Goal: Task Accomplishment & Management: Use online tool/utility

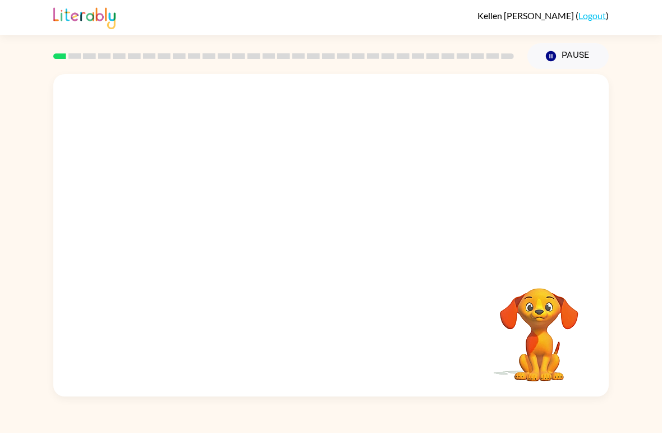
click at [513, 367] on video "Your browser must support playing .mp4 files to use Literably. Please try using…" at bounding box center [539, 327] width 112 height 112
click at [274, 188] on video "Your browser must support playing .mp4 files to use Literably. Please try using…" at bounding box center [331, 169] width 556 height 190
click at [279, 221] on video "Your browser must support playing .mp4 files to use Literably. Please try using…" at bounding box center [331, 169] width 556 height 190
click at [278, 224] on video "Your browser must support playing .mp4 files to use Literably. Please try using…" at bounding box center [331, 169] width 556 height 190
click at [278, 203] on video "Your browser must support playing .mp4 files to use Literably. Please try using…" at bounding box center [331, 169] width 556 height 190
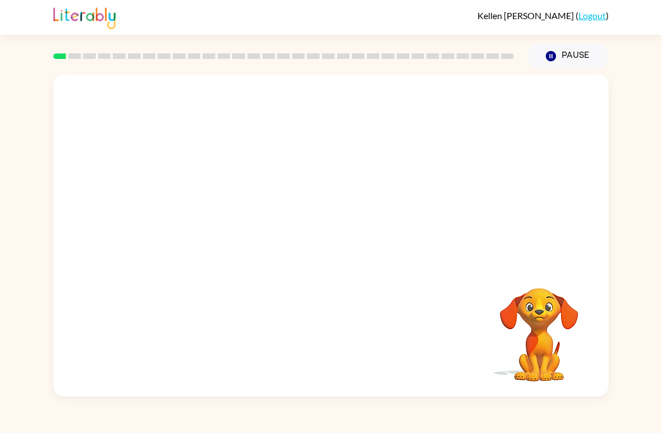
click at [282, 216] on video "Your browser must support playing .mp4 files to use Literably. Please try using…" at bounding box center [331, 169] width 556 height 190
click at [281, 228] on video "Your browser must support playing .mp4 files to use Literably. Please try using…" at bounding box center [331, 169] width 556 height 190
click at [294, 211] on video "Your browser must support playing .mp4 files to use Literably. Please try using…" at bounding box center [331, 169] width 556 height 190
click at [282, 204] on video "Your browser must support playing .mp4 files to use Literably. Please try using…" at bounding box center [331, 169] width 556 height 190
click at [282, 193] on video "Your browser must support playing .mp4 files to use Literably. Please try using…" at bounding box center [331, 169] width 556 height 190
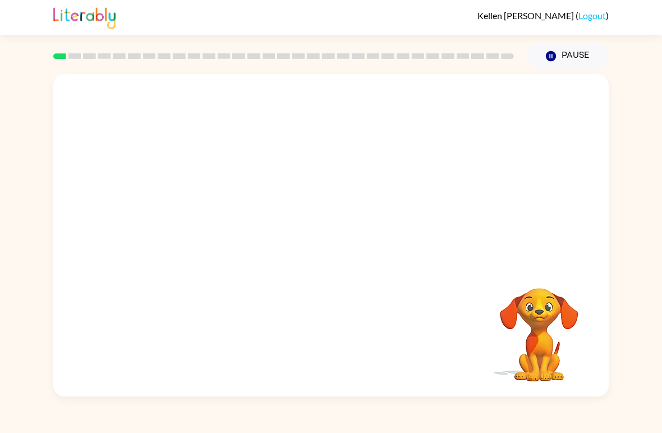
click at [281, 193] on video "Your browser must support playing .mp4 files to use Literably. Please try using…" at bounding box center [331, 169] width 556 height 190
click at [283, 199] on video "Your browser must support playing .mp4 files to use Literably. Please try using…" at bounding box center [331, 169] width 556 height 190
click at [285, 205] on video "Your browser must support playing .mp4 files to use Literably. Please try using…" at bounding box center [331, 169] width 556 height 190
click at [283, 198] on video "Your browser must support playing .mp4 files to use Literably. Please try using…" at bounding box center [331, 169] width 556 height 190
click at [281, 198] on video "Your browser must support playing .mp4 files to use Literably. Please try using…" at bounding box center [331, 169] width 556 height 190
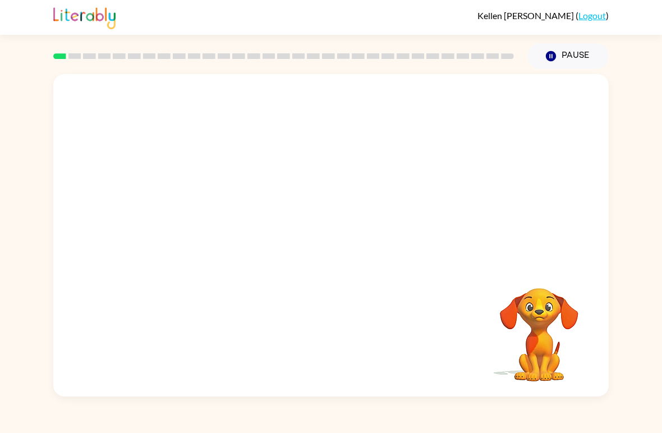
click at [287, 203] on video "Your browser must support playing .mp4 files to use Literably. Please try using…" at bounding box center [331, 169] width 556 height 190
click at [286, 209] on video "Your browser must support playing .mp4 files to use Literably. Please try using…" at bounding box center [331, 169] width 556 height 190
click at [288, 204] on video "Your browser must support playing .mp4 files to use Literably. Please try using…" at bounding box center [331, 169] width 556 height 190
click at [278, 221] on video "Your browser must support playing .mp4 files to use Literably. Please try using…" at bounding box center [331, 169] width 556 height 190
click at [286, 214] on video "Your browser must support playing .mp4 files to use Literably. Please try using…" at bounding box center [331, 169] width 556 height 190
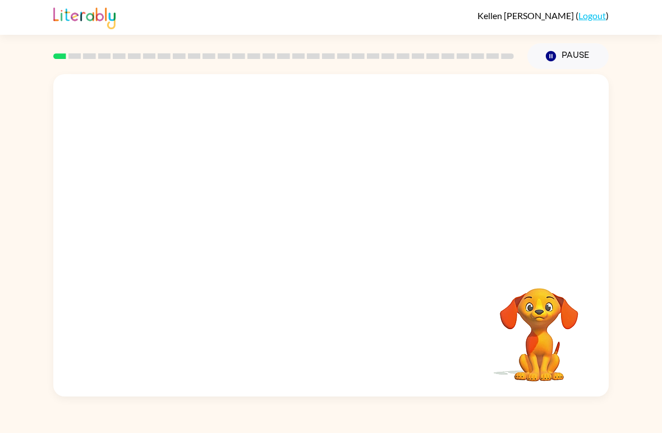
click at [260, 203] on video "Your browser must support playing .mp4 files to use Literably. Please try using…" at bounding box center [331, 169] width 556 height 190
click at [282, 217] on video "Your browser must support playing .mp4 files to use Literably. Please try using…" at bounding box center [331, 169] width 556 height 190
click at [278, 250] on video "Your browser must support playing .mp4 files to use Literably. Please try using…" at bounding box center [331, 169] width 556 height 190
click at [292, 197] on div at bounding box center [331, 235] width 556 height 322
click at [350, 248] on div at bounding box center [331, 241] width 72 height 41
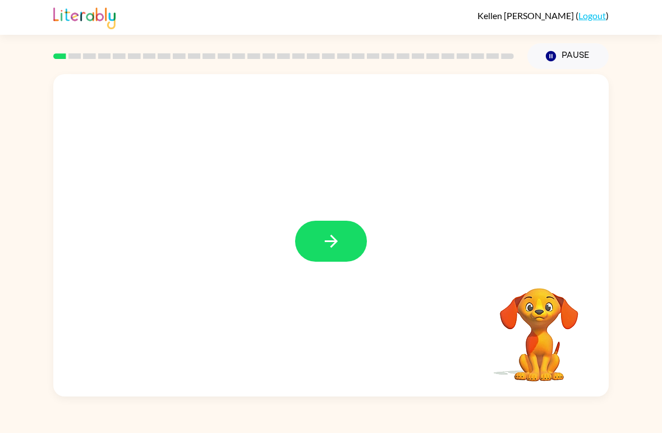
click at [318, 255] on button "button" at bounding box center [331, 241] width 72 height 41
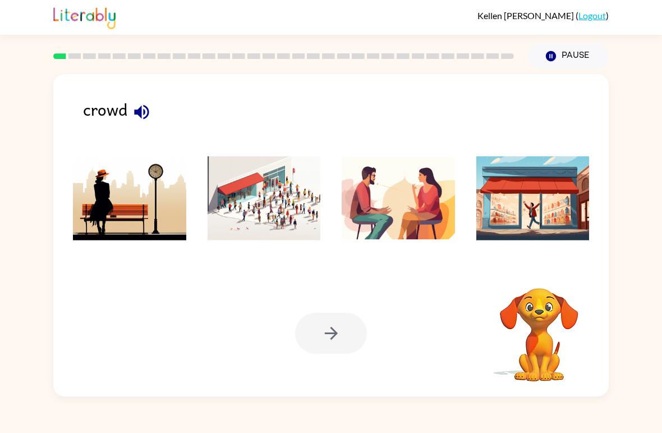
click at [344, 257] on div at bounding box center [331, 202] width 533 height 126
click at [152, 111] on icon "button" at bounding box center [142, 112] width 20 height 20
click at [136, 116] on icon "button" at bounding box center [142, 112] width 20 height 20
click at [271, 214] on img at bounding box center [264, 198] width 113 height 84
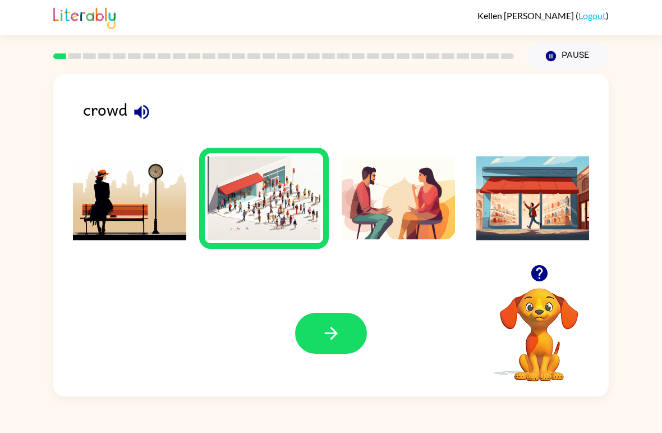
click at [355, 328] on button "button" at bounding box center [331, 333] width 72 height 41
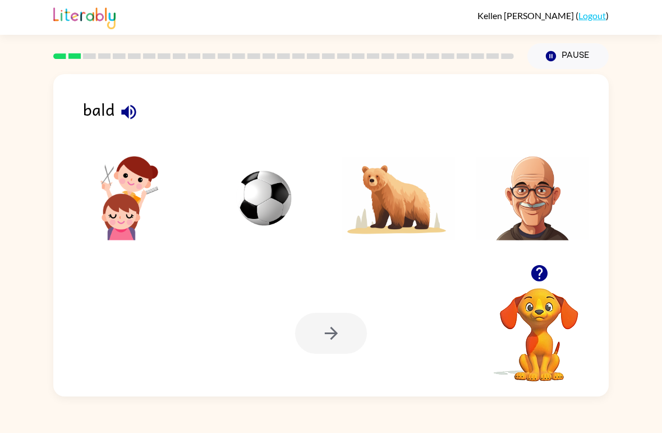
click at [516, 216] on img at bounding box center [533, 198] width 113 height 84
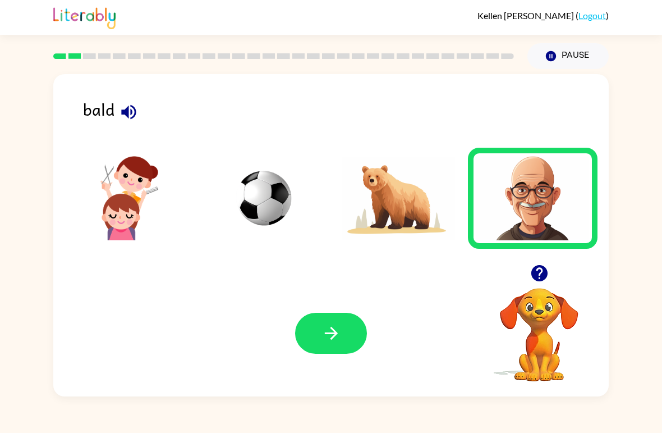
click at [321, 340] on button "button" at bounding box center [331, 333] width 72 height 41
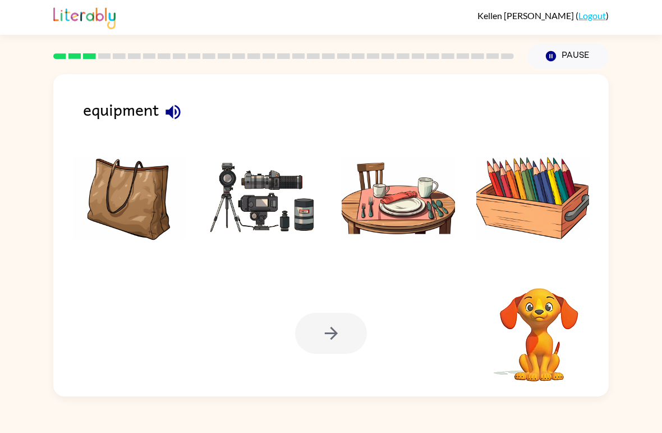
click at [135, 213] on img at bounding box center [129, 198] width 113 height 84
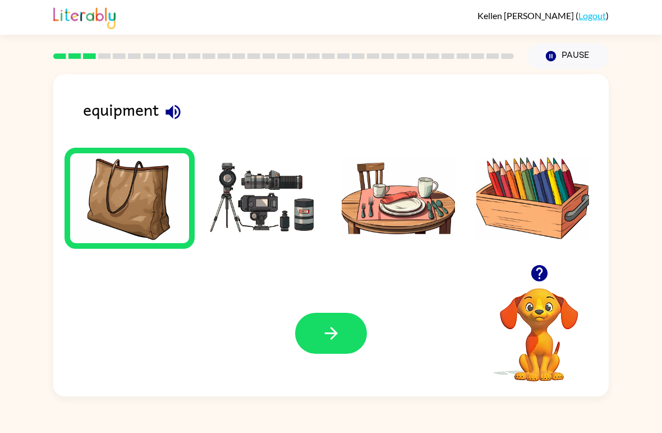
click at [280, 220] on img at bounding box center [264, 198] width 113 height 84
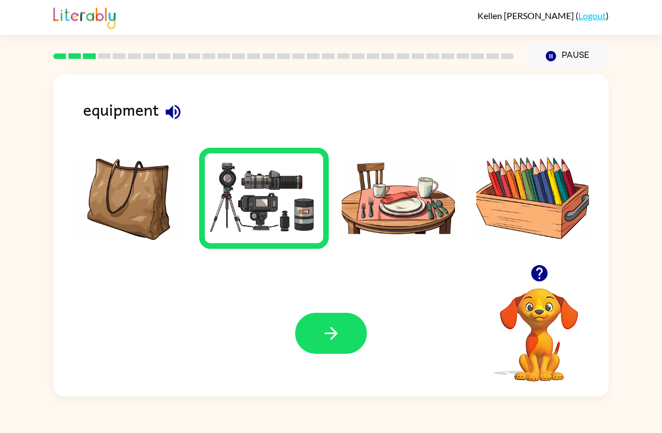
click at [331, 351] on button "button" at bounding box center [331, 333] width 72 height 41
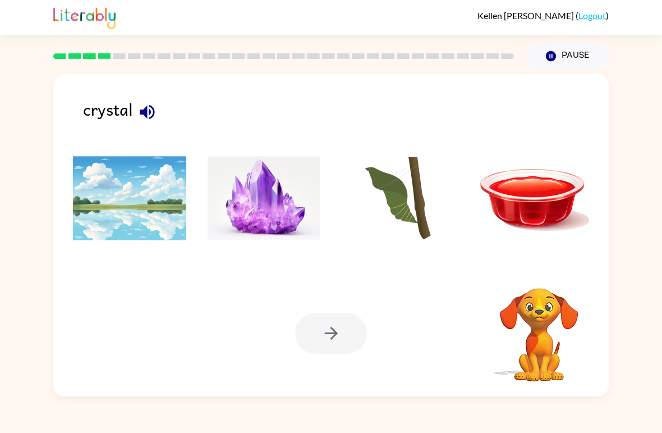
click at [286, 218] on img at bounding box center [264, 198] width 113 height 84
click at [355, 344] on button "button" at bounding box center [331, 333] width 72 height 41
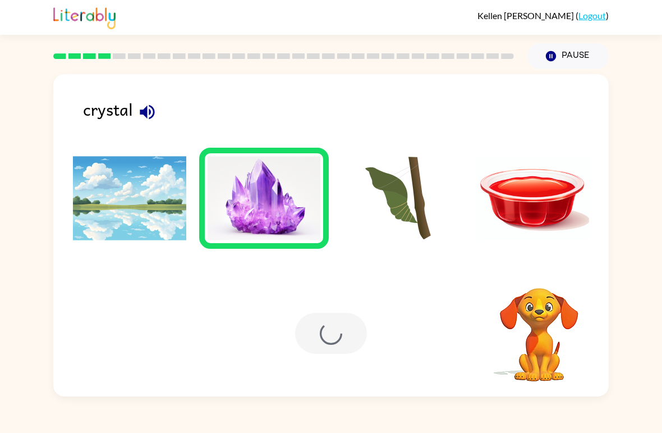
click at [342, 340] on div at bounding box center [331, 333] width 72 height 41
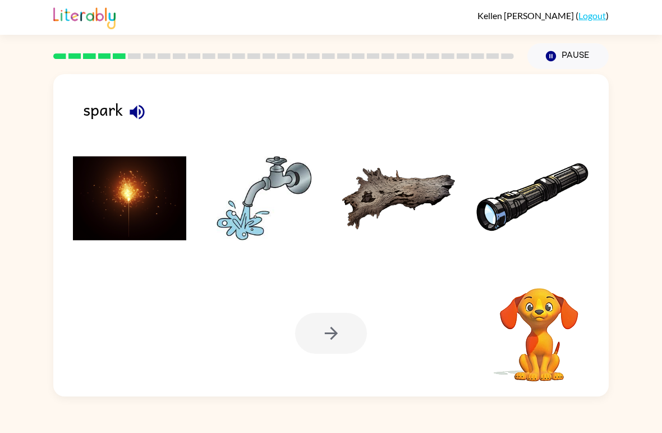
click at [173, 203] on img at bounding box center [129, 198] width 113 height 84
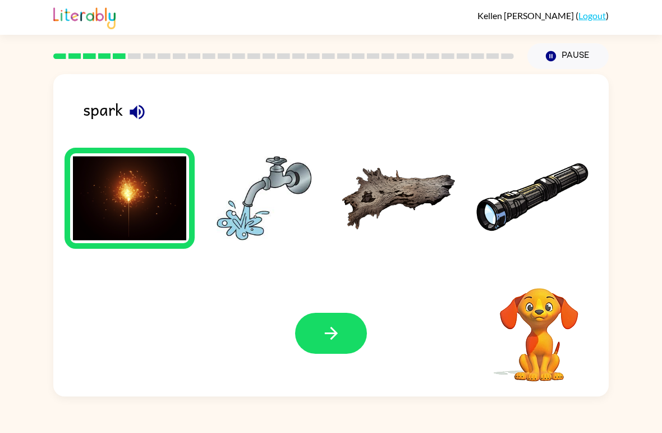
click at [282, 345] on div "Your browser must support playing .mp4 files to use Literably. Please try using…" at bounding box center [331, 333] width 556 height 126
click at [327, 350] on button "button" at bounding box center [331, 333] width 72 height 41
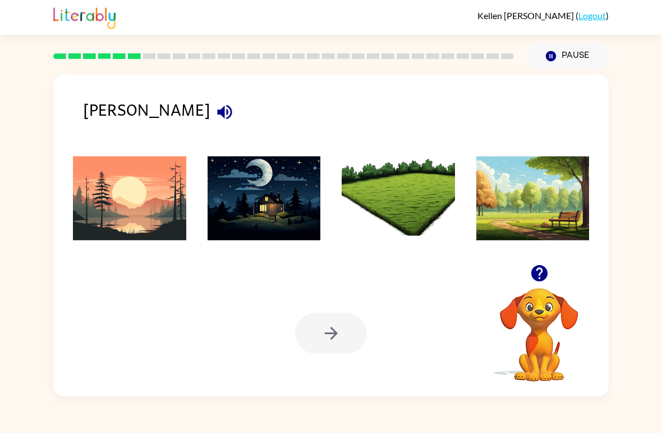
click at [149, 214] on img at bounding box center [129, 198] width 113 height 84
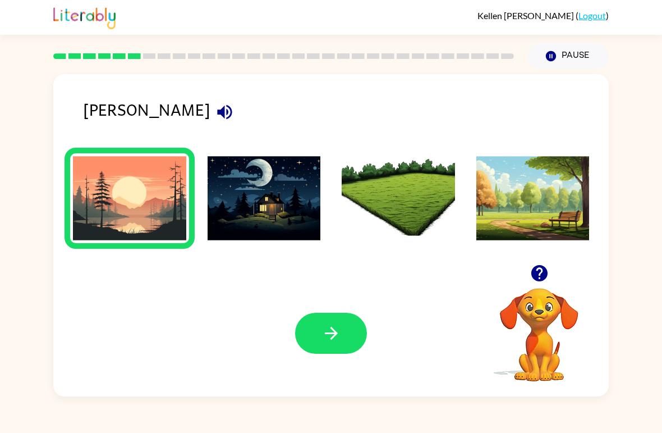
click at [268, 240] on img at bounding box center [264, 198] width 113 height 84
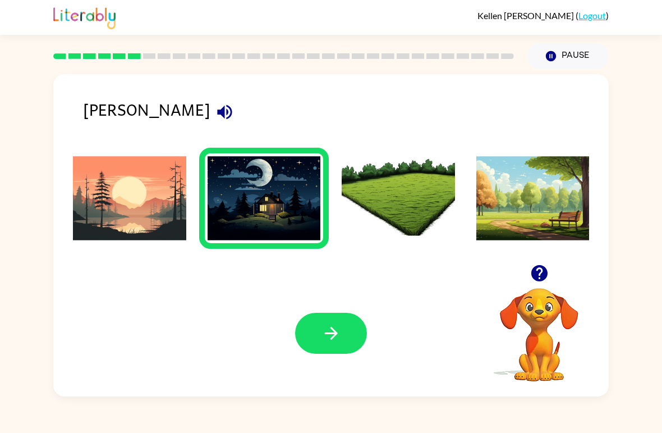
click at [329, 332] on icon "button" at bounding box center [332, 333] width 20 height 20
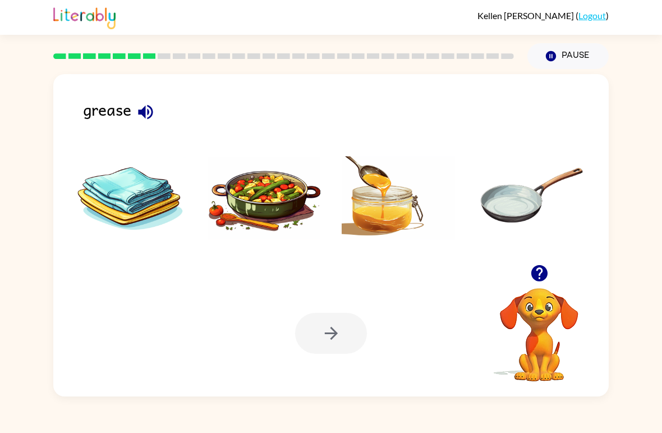
click at [374, 233] on img at bounding box center [398, 198] width 113 height 84
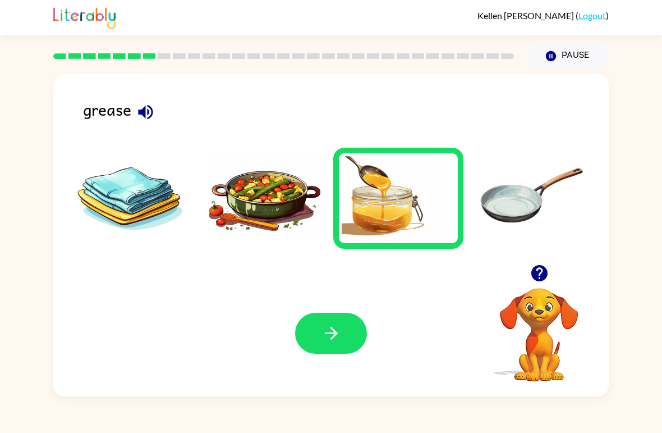
click at [494, 221] on img at bounding box center [533, 198] width 113 height 84
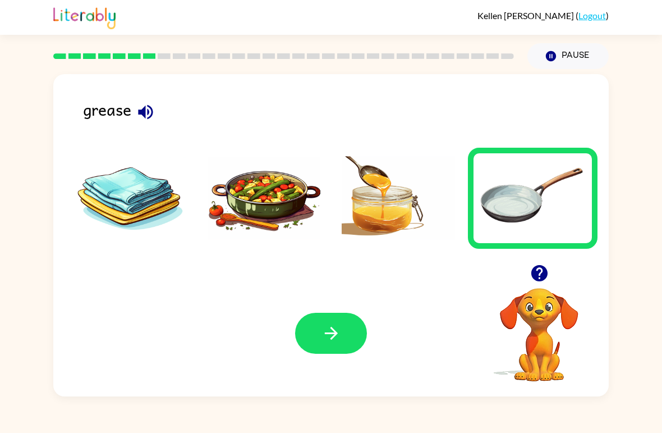
click at [381, 213] on img at bounding box center [398, 198] width 113 height 84
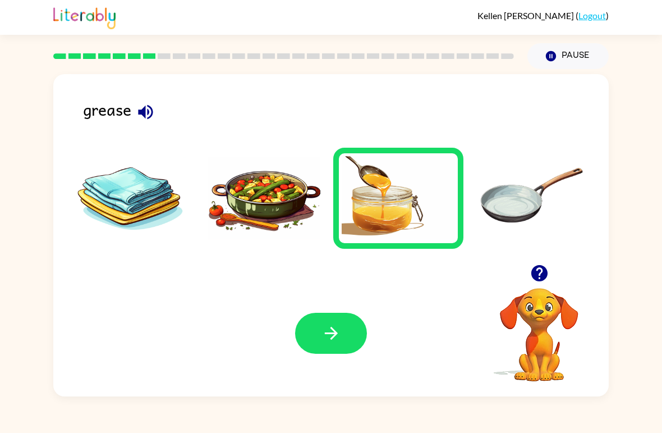
click at [349, 329] on button "button" at bounding box center [331, 333] width 72 height 41
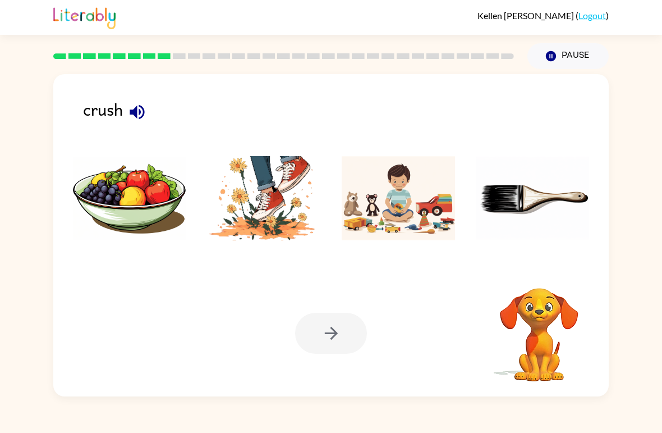
click at [326, 362] on div "Your browser must support playing .mp4 files to use Literably. Please try using…" at bounding box center [331, 333] width 556 height 126
click at [285, 207] on img at bounding box center [264, 198] width 113 height 84
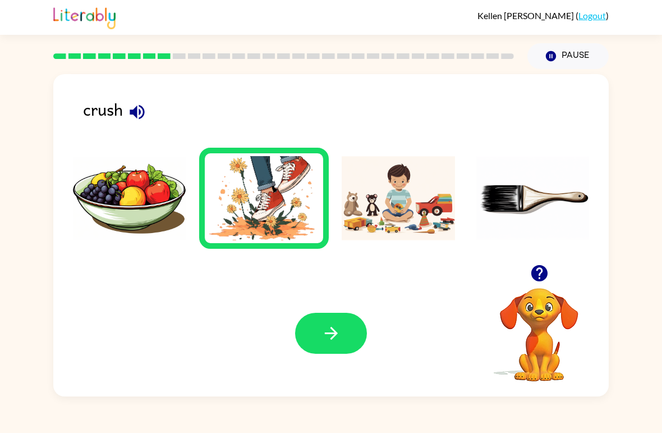
click at [320, 340] on button "button" at bounding box center [331, 333] width 72 height 41
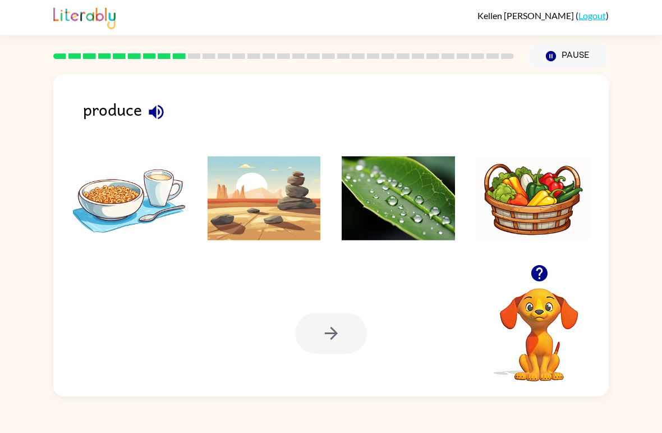
click at [353, 202] on img at bounding box center [398, 198] width 113 height 84
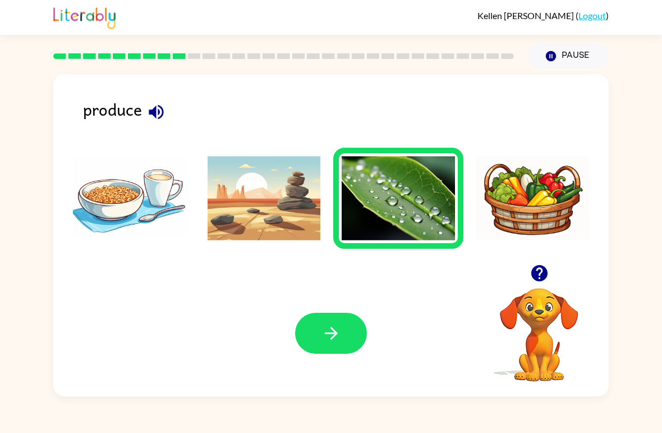
click at [317, 353] on button "button" at bounding box center [331, 333] width 72 height 41
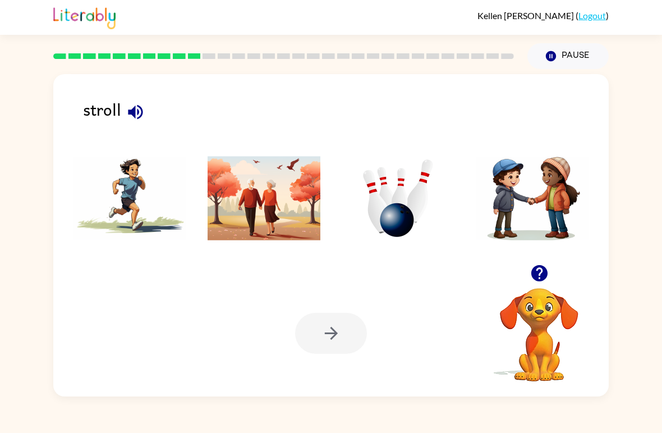
click at [405, 195] on img at bounding box center [398, 198] width 113 height 84
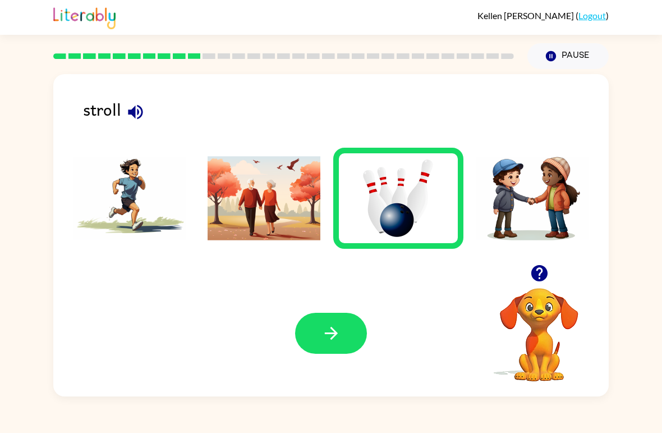
click at [516, 335] on video "Your browser must support playing .mp4 files to use Literably. Please try using…" at bounding box center [539, 327] width 112 height 112
click at [525, 346] on video "Your browser must support playing .mp4 files to use Literably. Please try using…" at bounding box center [539, 327] width 112 height 112
click at [541, 281] on icon "button" at bounding box center [539, 273] width 16 height 16
click at [340, 330] on icon "button" at bounding box center [332, 333] width 20 height 20
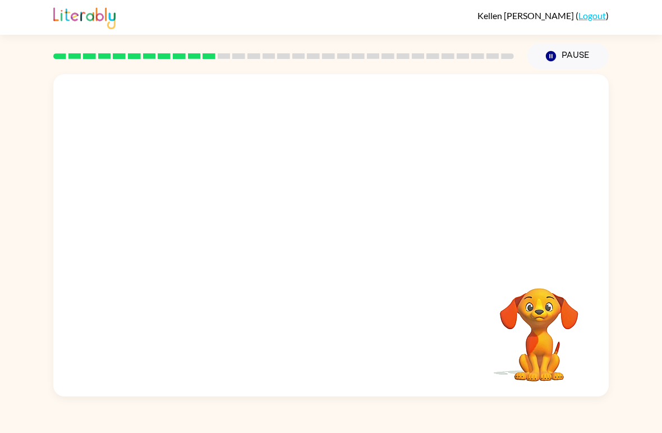
click at [498, 330] on video "Your browser must support playing .mp4 files to use Literably. Please try using…" at bounding box center [539, 327] width 112 height 112
click at [564, 340] on video "Your browser must support playing .mp4 files to use Literably. Please try using…" at bounding box center [539, 327] width 112 height 112
click at [471, 169] on div at bounding box center [331, 169] width 556 height 190
click at [563, 59] on button "Pause Pause" at bounding box center [568, 56] width 81 height 26
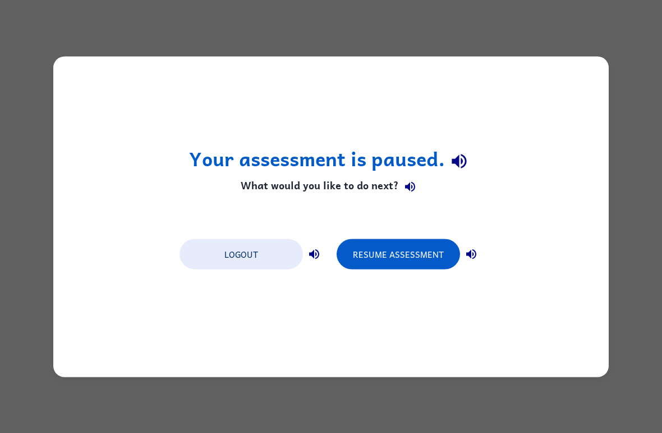
click at [400, 252] on button "Resume Assessment" at bounding box center [399, 254] width 124 height 30
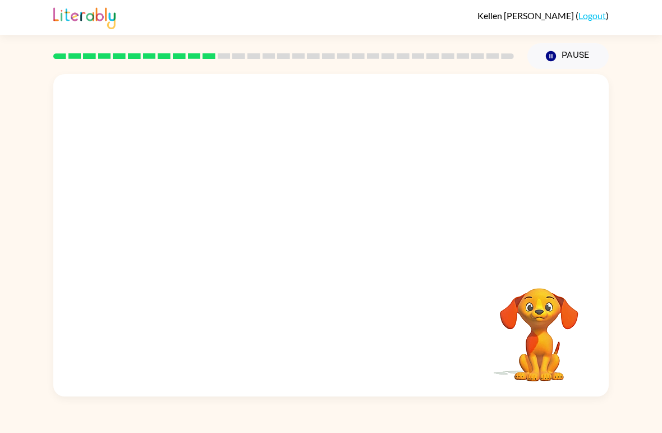
click at [195, 215] on video "Your browser must support playing .mp4 files to use Literably. Please try using…" at bounding box center [331, 169] width 556 height 190
click at [206, 200] on video "Your browser must support playing .mp4 files to use Literably. Please try using…" at bounding box center [331, 169] width 556 height 190
click at [216, 206] on video "Your browser must support playing .mp4 files to use Literably. Please try using…" at bounding box center [331, 169] width 556 height 190
click at [215, 213] on video "Your browser must support playing .mp4 files to use Literably. Please try using…" at bounding box center [331, 169] width 556 height 190
click at [216, 221] on video "Your browser must support playing .mp4 files to use Literably. Please try using…" at bounding box center [331, 169] width 556 height 190
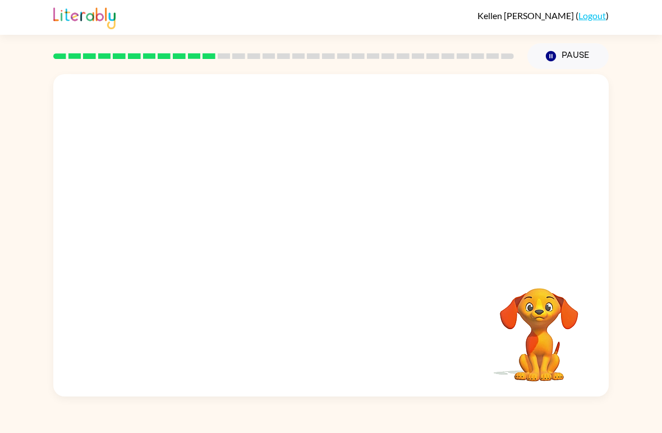
click at [227, 213] on video "Your browser must support playing .mp4 files to use Literably. Please try using…" at bounding box center [331, 169] width 556 height 190
click at [230, 222] on video "Your browser must support playing .mp4 files to use Literably. Please try using…" at bounding box center [331, 169] width 556 height 190
click at [228, 224] on video "Your browser must support playing .mp4 files to use Literably. Please try using…" at bounding box center [331, 169] width 556 height 190
click at [213, 237] on video "Your browser must support playing .mp4 files to use Literably. Please try using…" at bounding box center [331, 169] width 556 height 190
click at [350, 212] on video "Your browser must support playing .mp4 files to use Literably. Please try using…" at bounding box center [331, 169] width 556 height 190
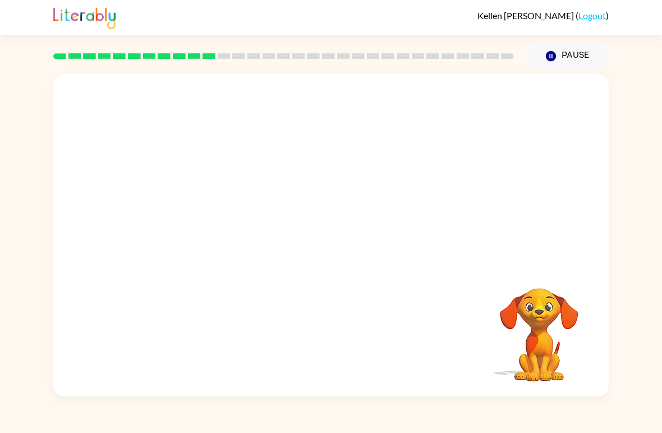
click at [373, 222] on video "Your browser must support playing .mp4 files to use Literably. Please try using…" at bounding box center [331, 169] width 556 height 190
click at [381, 204] on video "Your browser must support playing .mp4 files to use Literably. Please try using…" at bounding box center [331, 169] width 556 height 190
click at [409, 210] on video "Your browser must support playing .mp4 files to use Literably. Please try using…" at bounding box center [331, 169] width 556 height 190
click at [390, 228] on video "Your browser must support playing .mp4 files to use Literably. Please try using…" at bounding box center [331, 169] width 556 height 190
click at [381, 236] on video "Your browser must support playing .mp4 files to use Literably. Please try using…" at bounding box center [331, 169] width 556 height 190
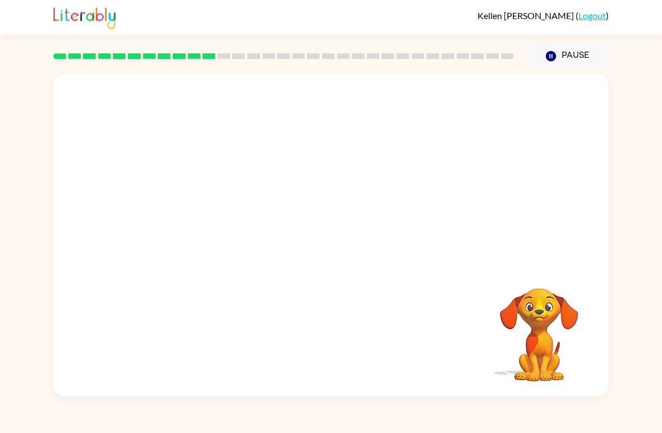
click at [363, 227] on video "Your browser must support playing .mp4 files to use Literably. Please try using…" at bounding box center [331, 169] width 556 height 190
click at [356, 209] on video "Your browser must support playing .mp4 files to use Literably. Please try using…" at bounding box center [331, 169] width 556 height 190
click at [355, 209] on video "Your browser must support playing .mp4 files to use Literably. Please try using…" at bounding box center [331, 169] width 556 height 190
click at [364, 236] on video "Your browser must support playing .mp4 files to use Literably. Please try using…" at bounding box center [331, 169] width 556 height 190
click at [352, 214] on video "Your browser must support playing .mp4 files to use Literably. Please try using…" at bounding box center [331, 169] width 556 height 190
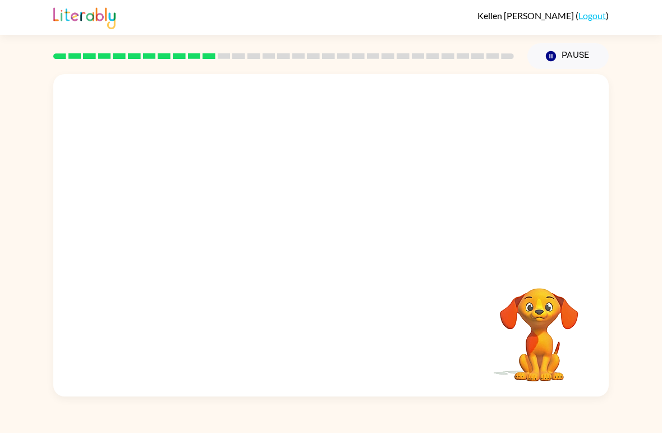
click at [363, 226] on video "Your browser must support playing .mp4 files to use Literably. Please try using…" at bounding box center [331, 169] width 556 height 190
click at [367, 191] on video "Your browser must support playing .mp4 files to use Literably. Please try using…" at bounding box center [331, 169] width 556 height 190
click at [356, 191] on video "Your browser must support playing .mp4 files to use Literably. Please try using…" at bounding box center [331, 169] width 556 height 190
click at [355, 191] on video "Your browser must support playing .mp4 files to use Literably. Please try using…" at bounding box center [331, 169] width 556 height 190
click at [339, 215] on video "Your browser must support playing .mp4 files to use Literably. Please try using…" at bounding box center [331, 169] width 556 height 190
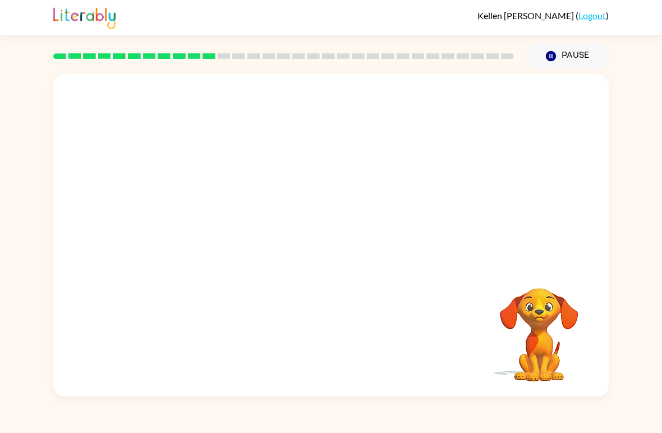
click at [354, 223] on video "Your browser must support playing .mp4 files to use Literably. Please try using…" at bounding box center [331, 169] width 556 height 190
click at [352, 198] on video "Your browser must support playing .mp4 files to use Literably. Please try using…" at bounding box center [331, 169] width 556 height 190
click at [375, 219] on video "Your browser must support playing .mp4 files to use Literably. Please try using…" at bounding box center [331, 169] width 556 height 190
click at [363, 218] on video "Your browser must support playing .mp4 files to use Literably. Please try using…" at bounding box center [331, 169] width 556 height 190
click at [343, 219] on video "Your browser must support playing .mp4 files to use Literably. Please try using…" at bounding box center [331, 169] width 556 height 190
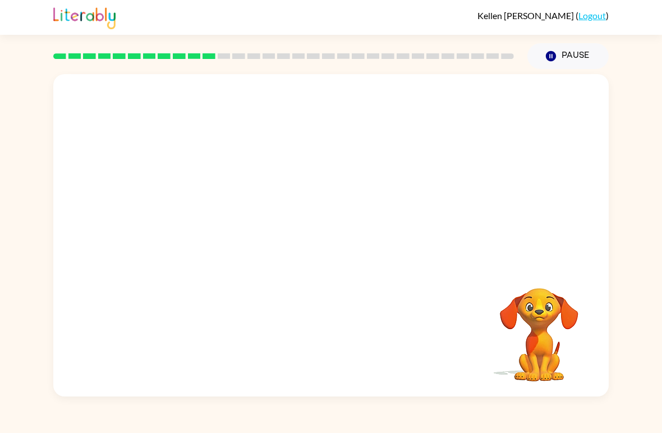
click at [350, 227] on video "Your browser must support playing .mp4 files to use Literably. Please try using…" at bounding box center [331, 169] width 556 height 190
click at [322, 208] on video "Your browser must support playing .mp4 files to use Literably. Please try using…" at bounding box center [331, 169] width 556 height 190
click at [323, 245] on div at bounding box center [331, 241] width 72 height 41
click at [530, 339] on video "Your browser must support playing .mp4 files to use Literably. Please try using…" at bounding box center [539, 327] width 112 height 112
click at [565, 348] on video "Your browser must support playing .mp4 files to use Literably. Please try using…" at bounding box center [539, 327] width 112 height 112
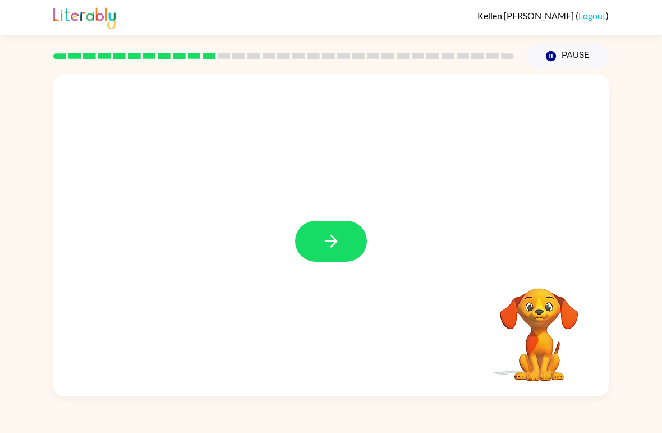
click at [310, 261] on button "button" at bounding box center [331, 241] width 72 height 41
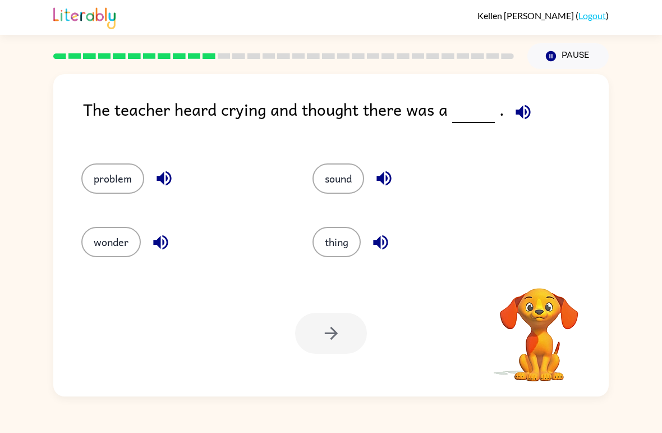
click at [330, 238] on button "thing" at bounding box center [337, 242] width 48 height 30
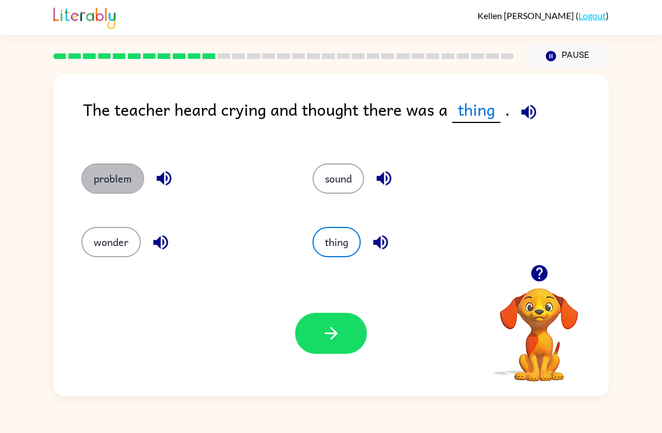
click at [113, 181] on button "problem" at bounding box center [112, 178] width 63 height 30
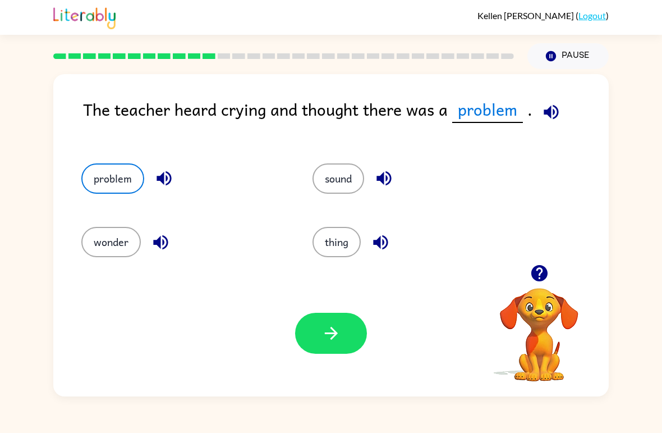
click at [331, 332] on icon "button" at bounding box center [332, 333] width 20 height 20
click at [331, 332] on div at bounding box center [331, 333] width 72 height 41
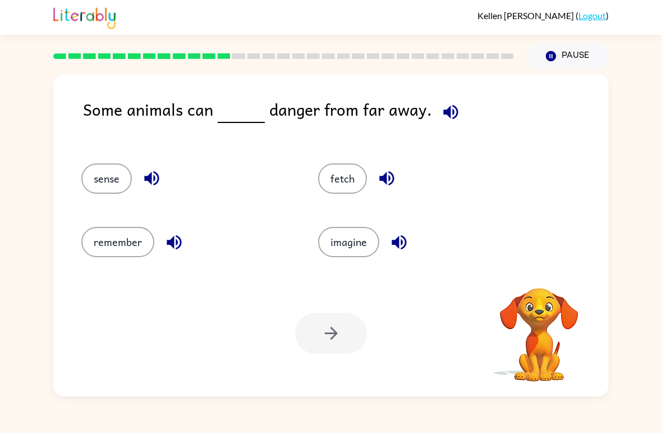
click at [335, 335] on div at bounding box center [331, 333] width 72 height 41
click at [359, 335] on div at bounding box center [331, 333] width 72 height 41
click at [112, 170] on button "sense" at bounding box center [106, 178] width 51 height 30
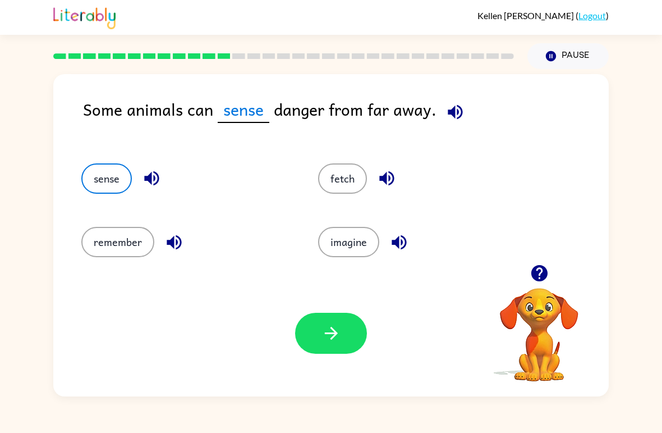
click at [334, 341] on icon "button" at bounding box center [332, 333] width 20 height 20
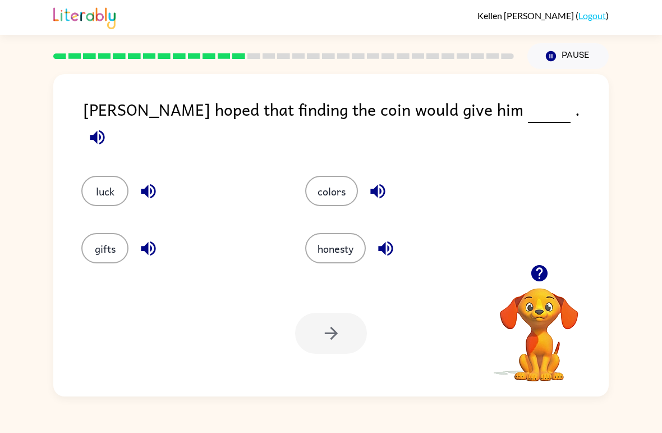
click at [100, 184] on button "luck" at bounding box center [104, 191] width 47 height 30
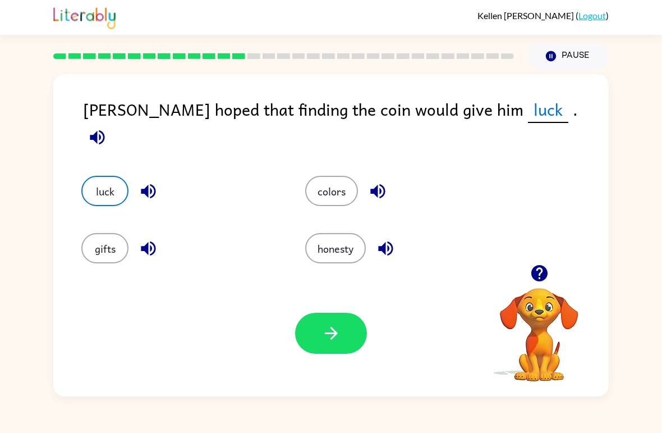
click at [345, 333] on button "button" at bounding box center [331, 333] width 72 height 41
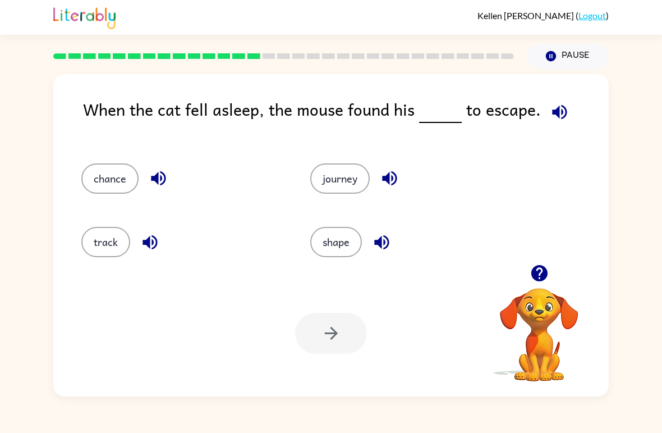
click at [103, 184] on button "chance" at bounding box center [109, 178] width 57 height 30
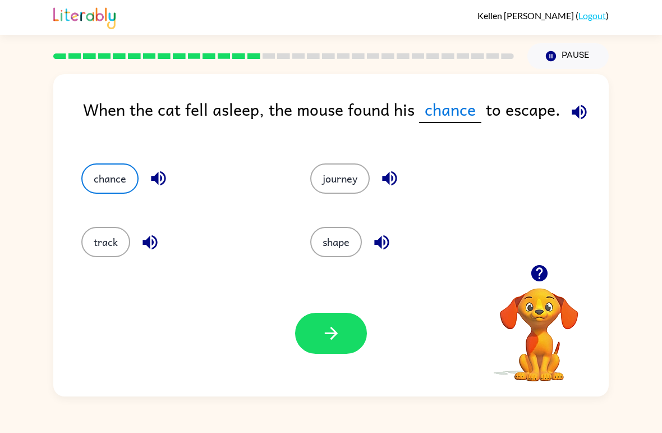
click at [330, 335] on icon "button" at bounding box center [332, 333] width 20 height 20
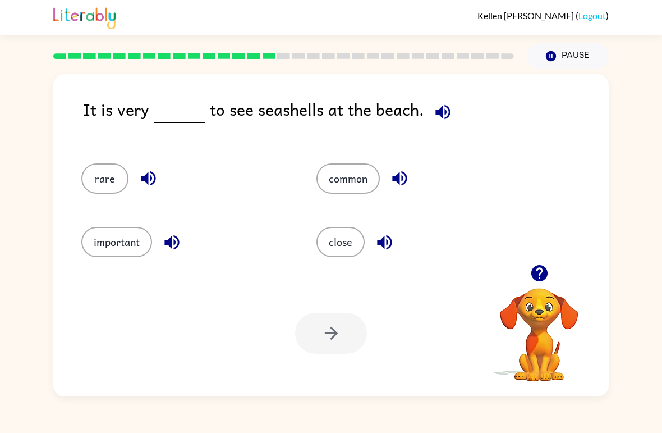
click at [312, 412] on div "Kellen Chaney ( Logout ) Pause Pause It is very to see seashells at the beach. …" at bounding box center [331, 216] width 662 height 433
click at [312, 413] on div "Kellen Chaney ( Logout ) Pause Pause It is very to see seashells at the beach. …" at bounding box center [331, 216] width 662 height 433
click at [372, 427] on div "Kellen Chaney ( Logout ) Pause Pause It is very to see seashells at the beach. …" at bounding box center [331, 216] width 662 height 433
click at [353, 171] on button "common" at bounding box center [348, 178] width 63 height 30
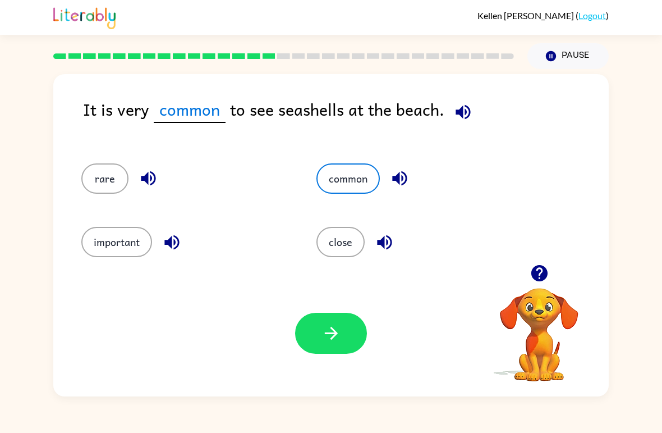
click at [338, 340] on icon "button" at bounding box center [332, 333] width 20 height 20
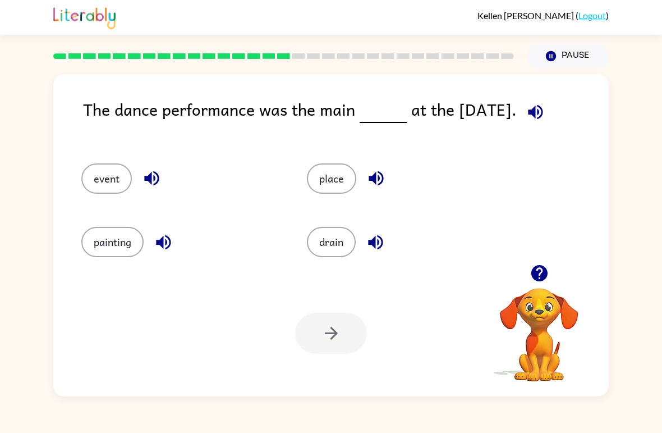
click at [117, 173] on button "event" at bounding box center [106, 178] width 51 height 30
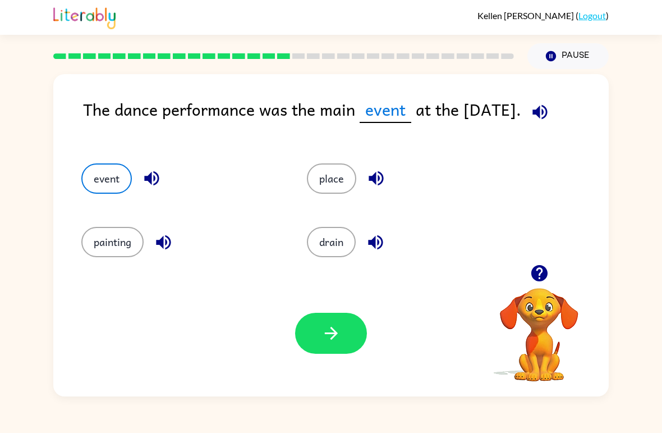
click at [344, 339] on button "button" at bounding box center [331, 333] width 72 height 41
click at [311, 354] on div "Your browser must support playing .mp4 files to use Literably. Please try using…" at bounding box center [331, 333] width 556 height 126
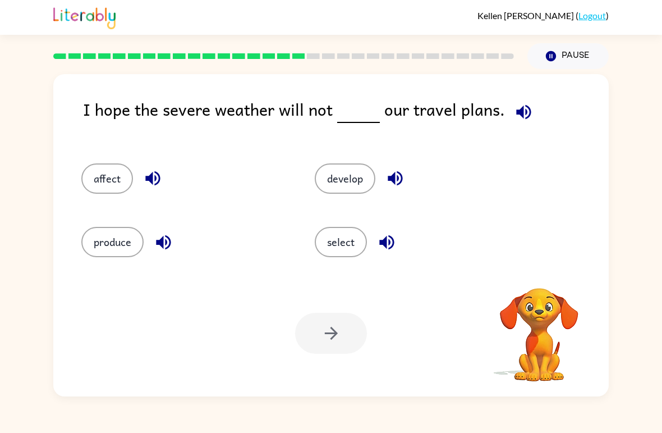
click at [334, 349] on div at bounding box center [331, 333] width 72 height 41
click at [102, 172] on button "affect" at bounding box center [107, 178] width 52 height 30
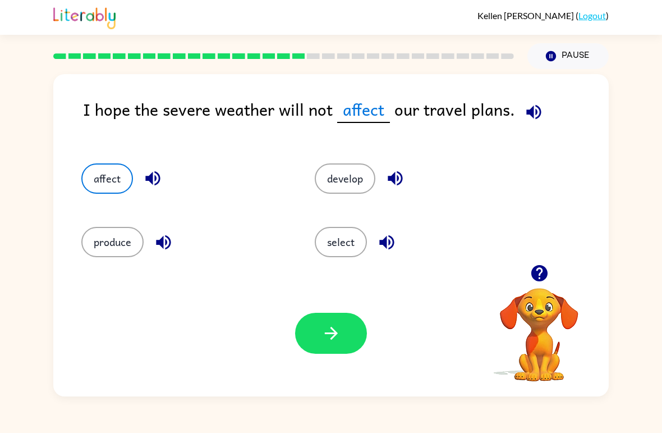
click at [333, 353] on button "button" at bounding box center [331, 333] width 72 height 41
click at [339, 358] on div "Your browser must support playing .mp4 files to use Literably. Please try using…" at bounding box center [331, 333] width 556 height 126
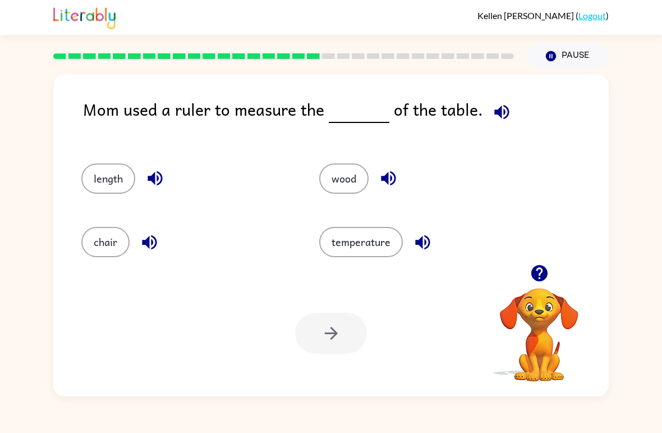
click at [122, 175] on button "length" at bounding box center [108, 178] width 54 height 30
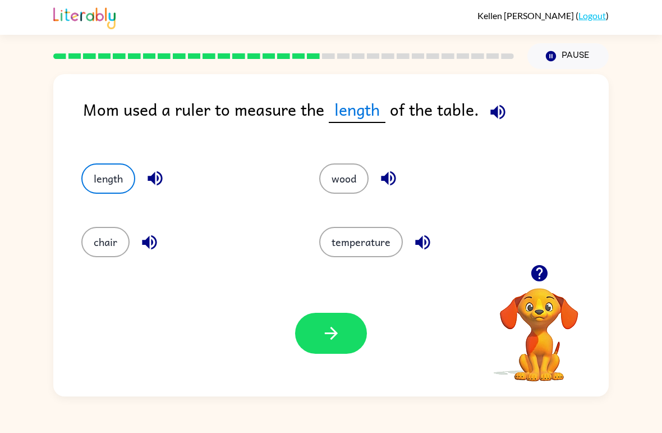
click at [333, 360] on div "Your browser must support playing .mp4 files to use Literably. Please try using…" at bounding box center [331, 333] width 556 height 126
click at [338, 330] on icon "button" at bounding box center [332, 333] width 20 height 20
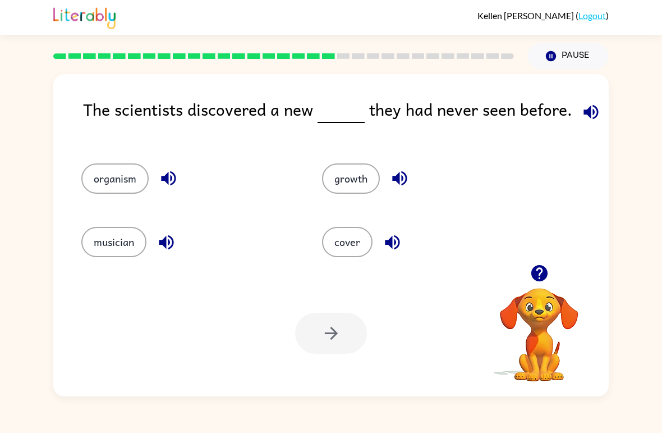
click at [306, 428] on div "Kellen Chaney ( Logout ) Pause Pause The scientists discovered a new they had n…" at bounding box center [331, 216] width 662 height 433
click at [354, 247] on button "cover" at bounding box center [347, 242] width 51 height 30
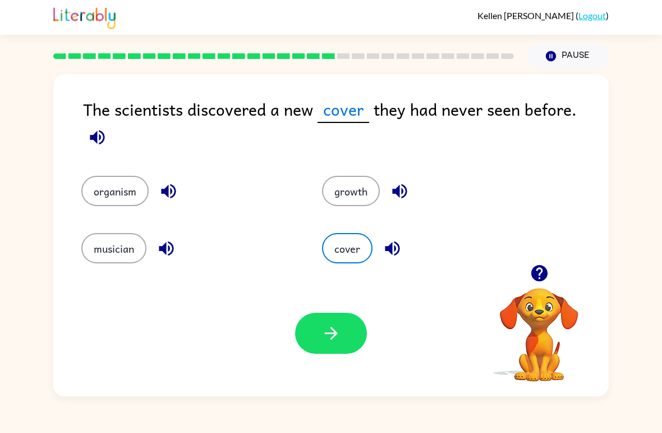
click at [339, 331] on icon "button" at bounding box center [332, 333] width 20 height 20
click at [336, 340] on div at bounding box center [331, 333] width 72 height 41
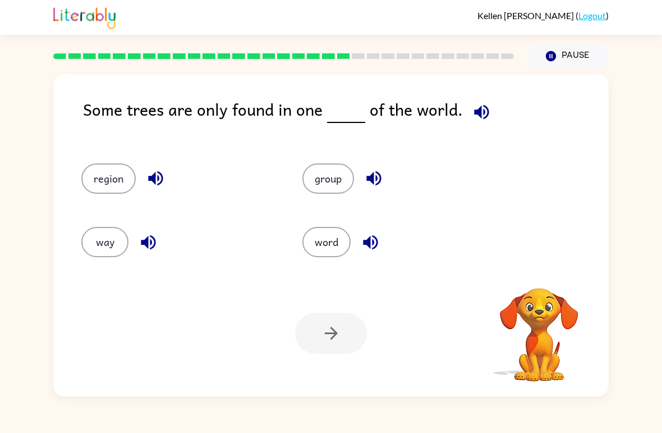
click at [335, 345] on div at bounding box center [331, 333] width 72 height 41
click at [314, 189] on button "group" at bounding box center [329, 178] width 52 height 30
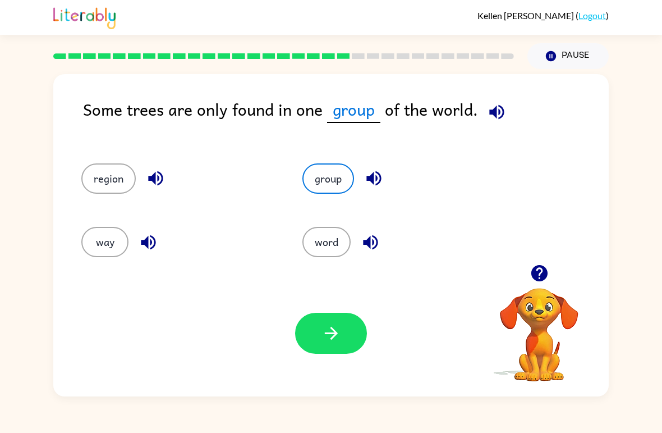
click at [338, 329] on icon "button" at bounding box center [332, 333] width 20 height 20
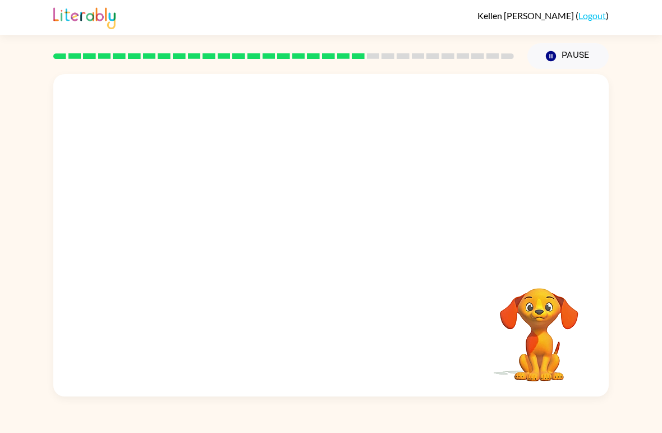
click at [208, 242] on video "Your browser must support playing .mp4 files to use Literably. Please try using…" at bounding box center [331, 169] width 556 height 190
click at [232, 219] on video "Your browser must support playing .mp4 files to use Literably. Please try using…" at bounding box center [331, 169] width 556 height 190
click at [233, 229] on video "Your browser must support playing .mp4 files to use Literably. Please try using…" at bounding box center [331, 169] width 556 height 190
click at [218, 227] on video "Your browser must support playing .mp4 files to use Literably. Please try using…" at bounding box center [331, 169] width 556 height 190
click at [236, 241] on video "Your browser must support playing .mp4 files to use Literably. Please try using…" at bounding box center [331, 169] width 556 height 190
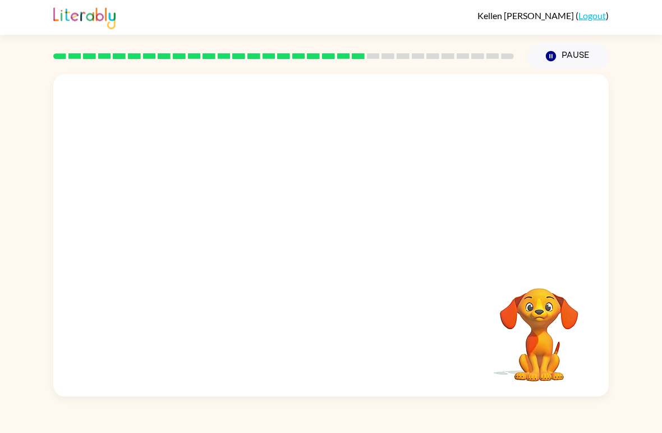
click at [239, 226] on video "Your browser must support playing .mp4 files to use Literably. Please try using…" at bounding box center [331, 169] width 556 height 190
click at [248, 231] on video "Your browser must support playing .mp4 files to use Literably. Please try using…" at bounding box center [331, 169] width 556 height 190
click at [232, 229] on video "Your browser must support playing .mp4 files to use Literably. Please try using…" at bounding box center [331, 169] width 556 height 190
click at [222, 228] on video "Your browser must support playing .mp4 files to use Literably. Please try using…" at bounding box center [331, 169] width 556 height 190
click at [227, 237] on video "Your browser must support playing .mp4 files to use Literably. Please try using…" at bounding box center [331, 169] width 556 height 190
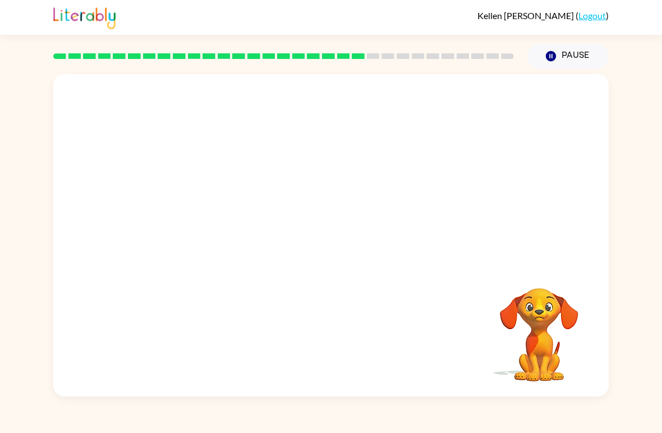
click at [229, 236] on video "Your browser must support playing .mp4 files to use Literably. Please try using…" at bounding box center [331, 169] width 556 height 190
click at [233, 242] on video "Your browser must support playing .mp4 files to use Literably. Please try using…" at bounding box center [331, 169] width 556 height 190
click at [342, 241] on button "button" at bounding box center [331, 241] width 72 height 41
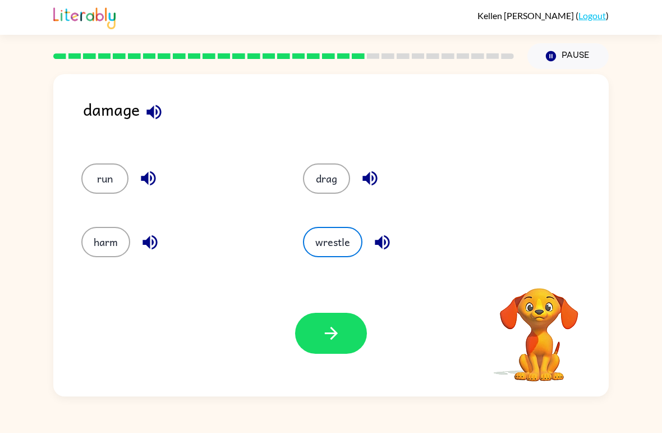
click at [114, 243] on button "harm" at bounding box center [105, 242] width 49 height 30
click at [323, 325] on icon "button" at bounding box center [332, 333] width 20 height 20
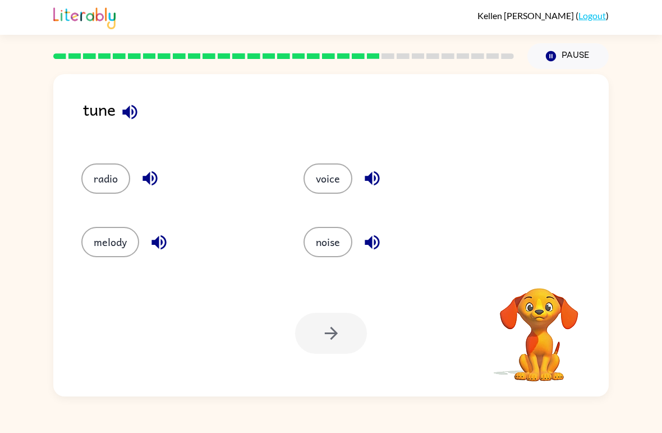
click at [333, 194] on button "voice" at bounding box center [328, 178] width 49 height 30
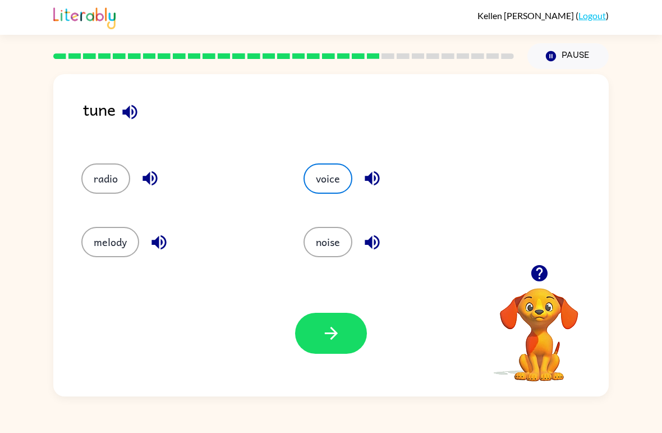
click at [337, 340] on icon "button" at bounding box center [332, 333] width 20 height 20
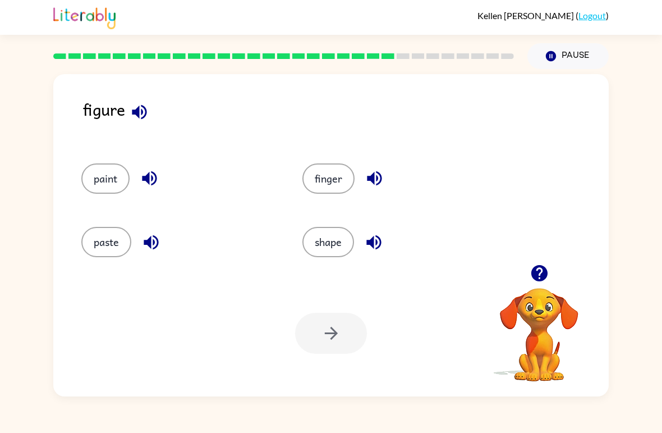
click at [340, 189] on button "finger" at bounding box center [329, 178] width 52 height 30
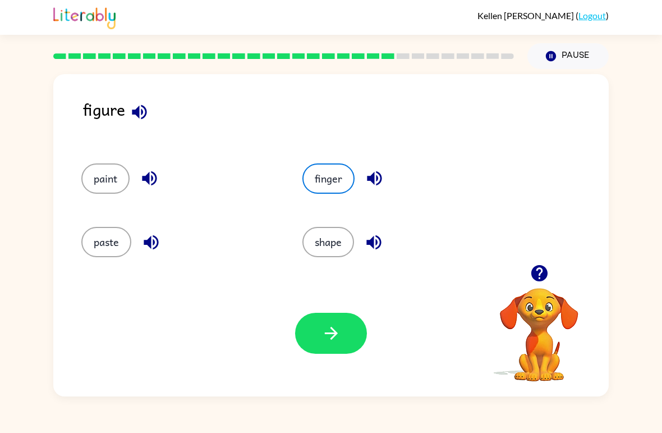
click at [331, 380] on div "Your browser must support playing .mp4 files to use Literably. Please try using…" at bounding box center [331, 333] width 556 height 126
click at [332, 352] on button "button" at bounding box center [331, 333] width 72 height 41
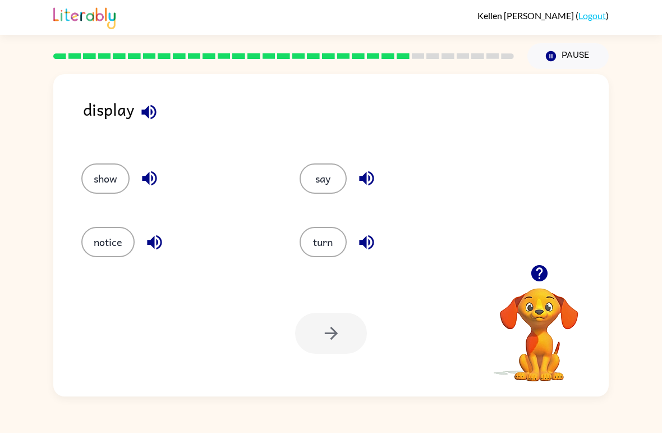
click at [108, 174] on button "show" at bounding box center [105, 178] width 48 height 30
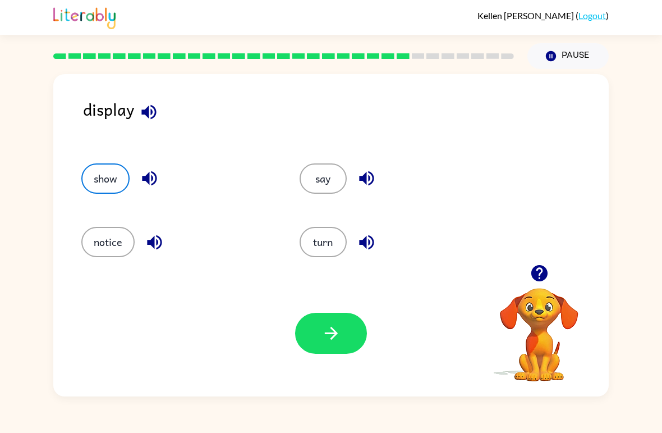
click at [332, 351] on button "button" at bounding box center [331, 333] width 72 height 41
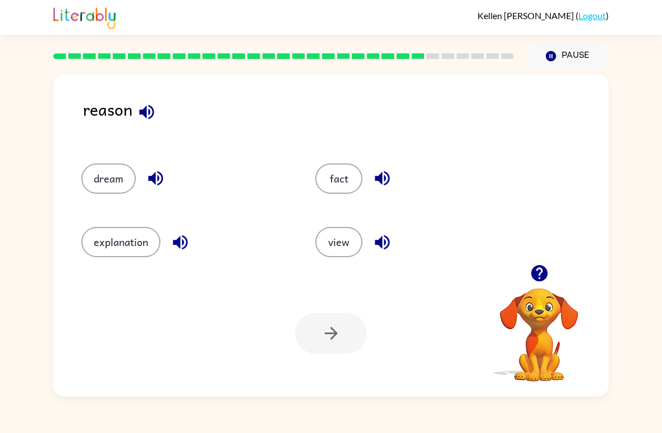
click at [134, 237] on button "explanation" at bounding box center [120, 242] width 79 height 30
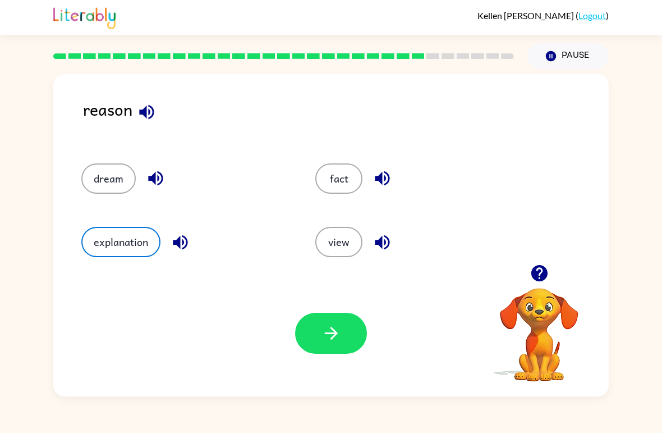
click at [317, 347] on button "button" at bounding box center [331, 333] width 72 height 41
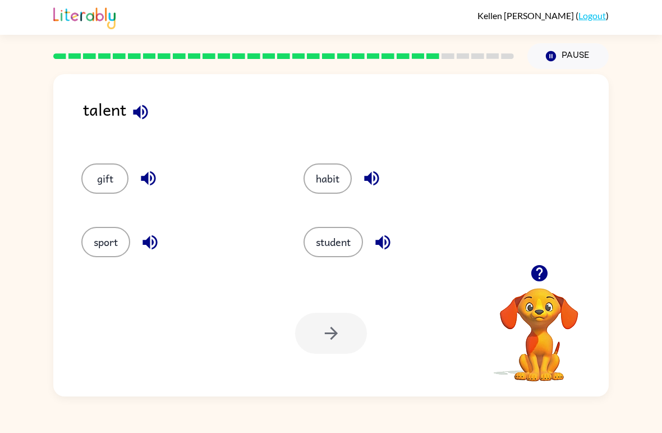
click at [138, 204] on div "gift" at bounding box center [171, 173] width 222 height 63
click at [350, 267] on div "student" at bounding box center [393, 236] width 222 height 63
click at [134, 175] on button "button" at bounding box center [148, 178] width 29 height 29
click at [100, 182] on button "gift" at bounding box center [104, 178] width 47 height 30
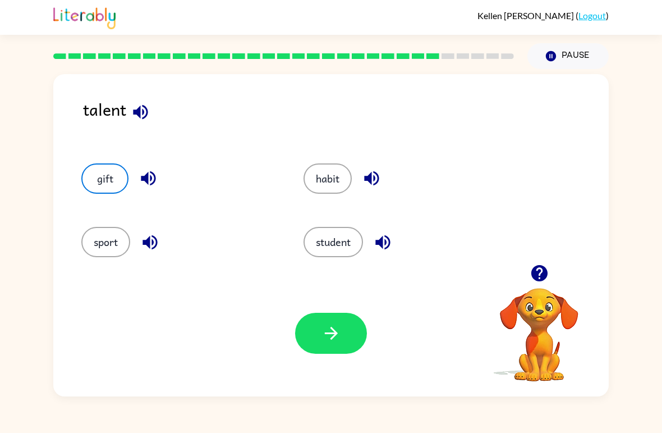
click at [335, 328] on icon "button" at bounding box center [332, 333] width 20 height 20
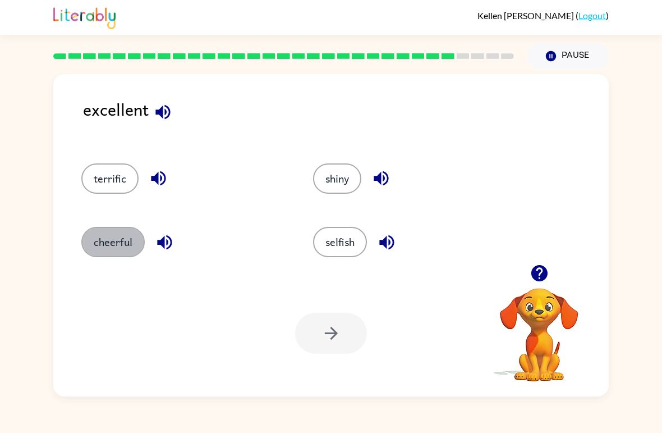
click at [100, 241] on button "cheerful" at bounding box center [112, 242] width 63 height 30
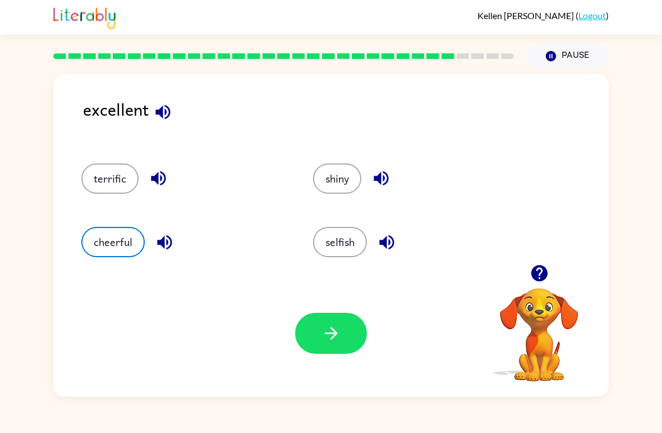
click at [320, 316] on button "button" at bounding box center [331, 333] width 72 height 41
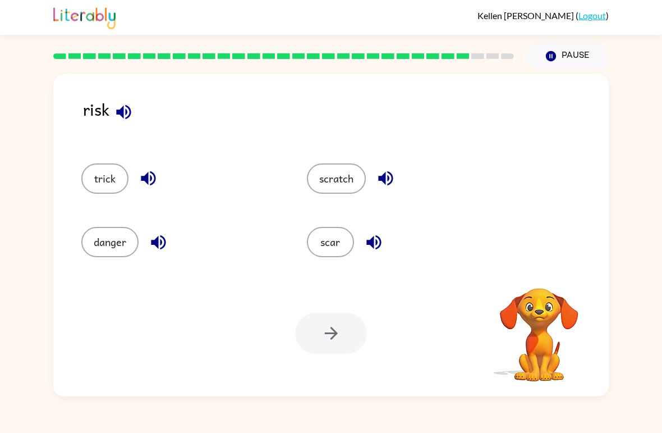
click at [322, 332] on div at bounding box center [331, 333] width 72 height 41
click at [103, 249] on button "danger" at bounding box center [109, 242] width 57 height 30
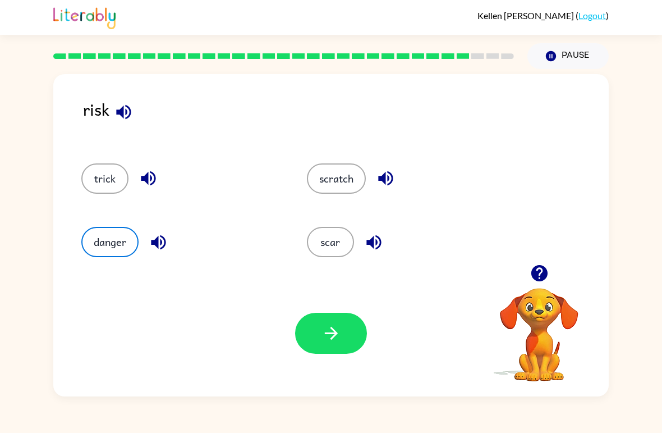
click at [333, 327] on icon "button" at bounding box center [332, 333] width 20 height 20
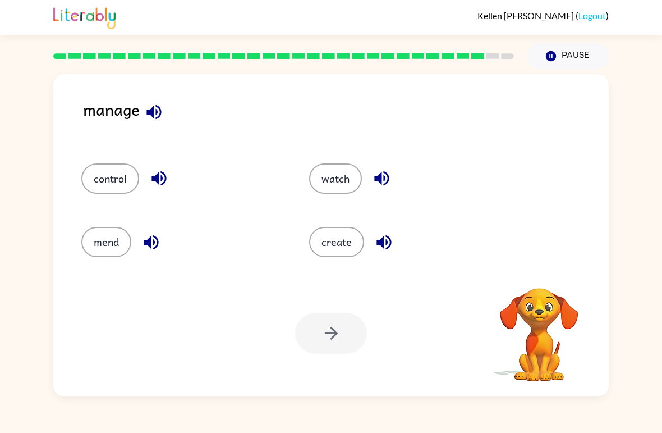
click at [100, 172] on button "control" at bounding box center [110, 178] width 58 height 30
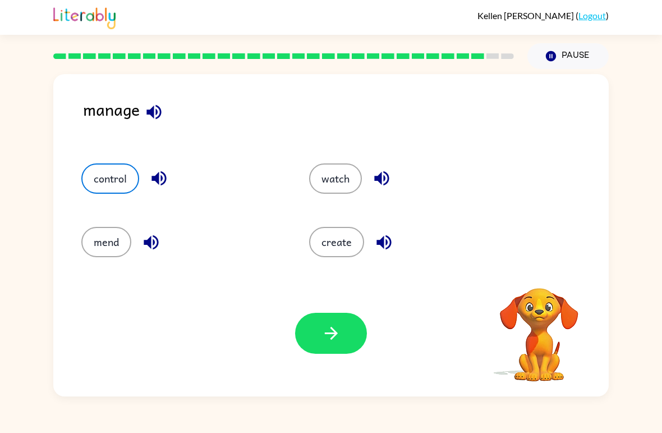
click at [313, 328] on button "button" at bounding box center [331, 333] width 72 height 41
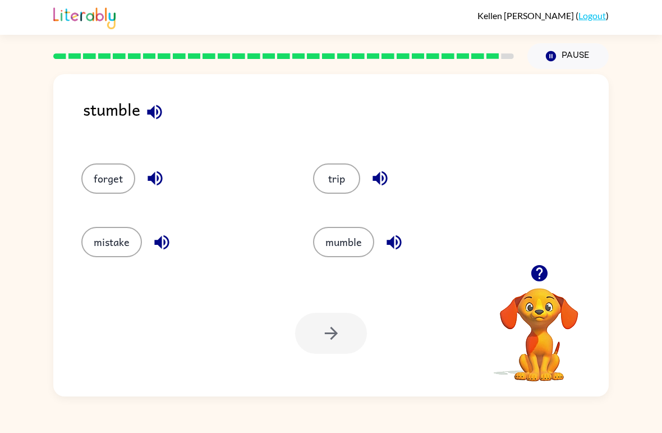
click at [348, 189] on button "trip" at bounding box center [336, 178] width 47 height 30
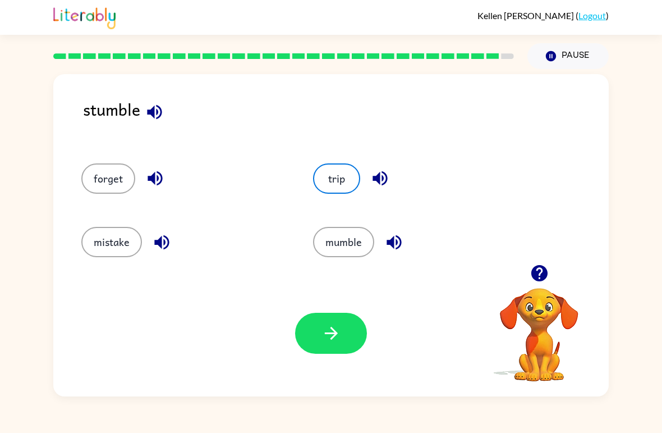
click at [340, 332] on icon "button" at bounding box center [332, 333] width 20 height 20
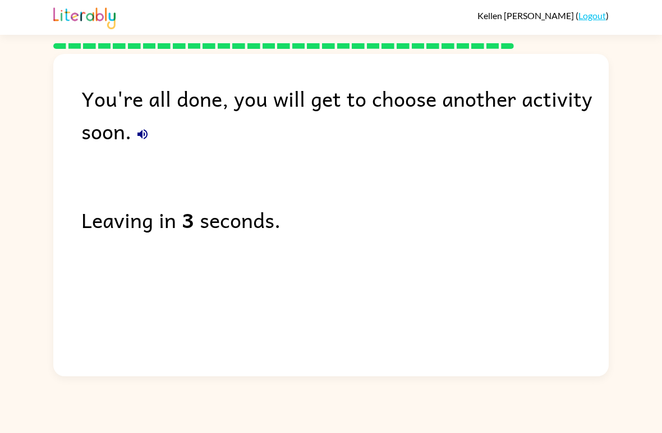
click at [307, 401] on div "Kellen Chaney ( Logout ) You're all done, you will get to choose another activi…" at bounding box center [331, 216] width 662 height 433
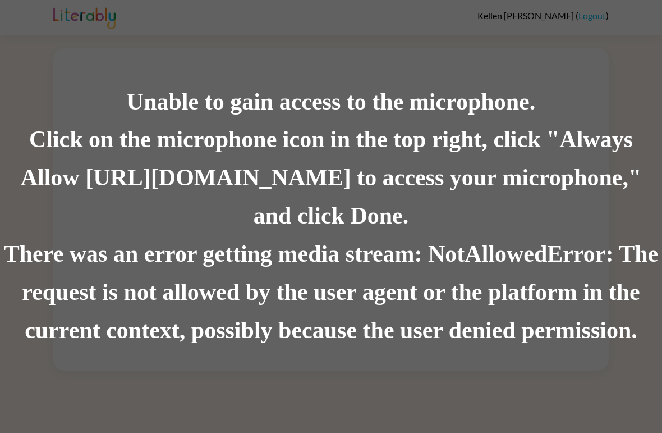
click at [311, 314] on div "There was an error getting media stream: NotAllowedError: The request is not al…" at bounding box center [331, 292] width 662 height 115
click at [349, 207] on div "Click on the microphone icon in the top right, click "Always Allow [URL][DOMAIN…" at bounding box center [331, 178] width 662 height 115
click at [367, 349] on div "Unable to gain access to the microphone. Click on the microphone icon in the to…" at bounding box center [331, 216] width 662 height 433
click at [404, 355] on div "Unable to gain access to the microphone. Click on the microphone icon in the to…" at bounding box center [331, 216] width 662 height 433
click at [596, 14] on div "Unable to gain access to the microphone. Click on the microphone icon in the to…" at bounding box center [331, 216] width 662 height 433
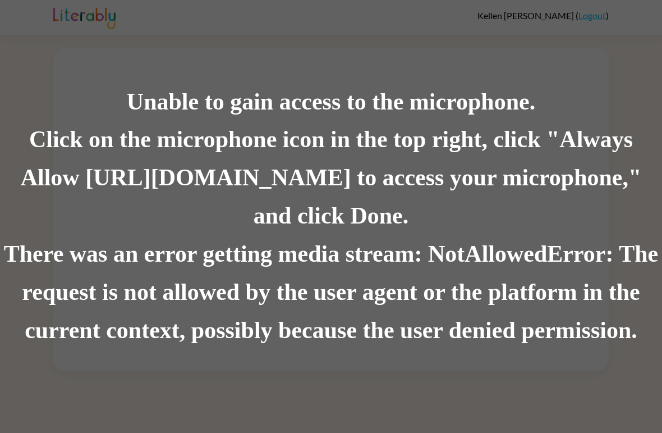
click at [612, 58] on div "Unable to gain access to the microphone. Click on the microphone icon in the to…" at bounding box center [331, 216] width 662 height 433
click at [593, 14] on div "Unable to gain access to the microphone. Click on the microphone icon in the to…" at bounding box center [331, 216] width 662 height 433
click at [520, 274] on div "There was an error getting media stream: NotAllowedError: The request is not al…" at bounding box center [331, 292] width 662 height 115
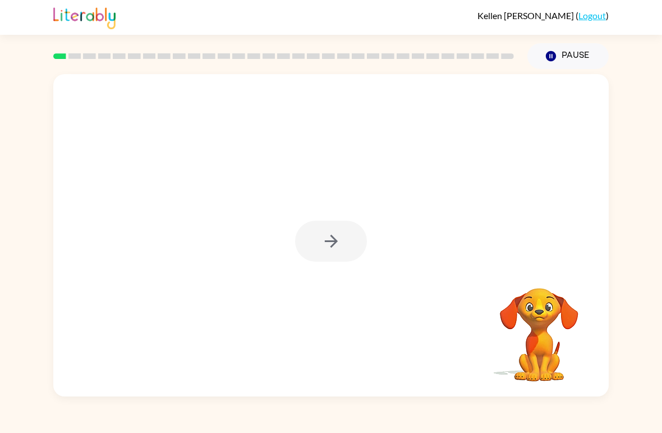
click at [328, 271] on div at bounding box center [331, 235] width 556 height 322
click at [344, 272] on div at bounding box center [331, 235] width 556 height 322
click at [354, 245] on button "button" at bounding box center [331, 241] width 72 height 41
click at [526, 365] on video "Your browser must support playing .mp4 files to use Literably. Please try using…" at bounding box center [539, 327] width 112 height 112
click at [565, 379] on video "Your browser must support playing .mp4 files to use Literably. Please try using…" at bounding box center [539, 327] width 112 height 112
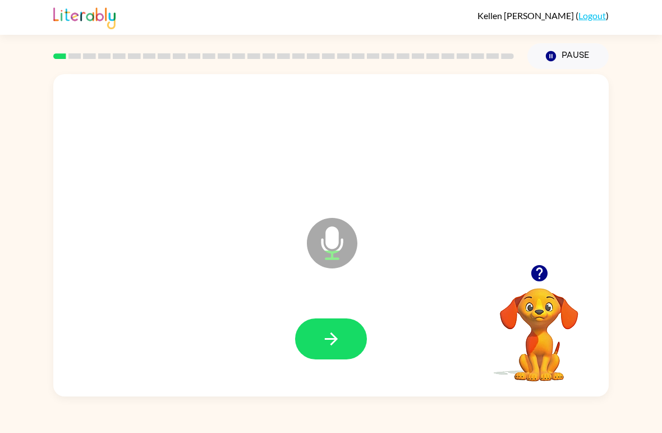
click at [352, 327] on button "button" at bounding box center [331, 338] width 72 height 41
click at [341, 343] on icon "button" at bounding box center [332, 339] width 20 height 20
click at [339, 341] on icon "button" at bounding box center [332, 339] width 20 height 20
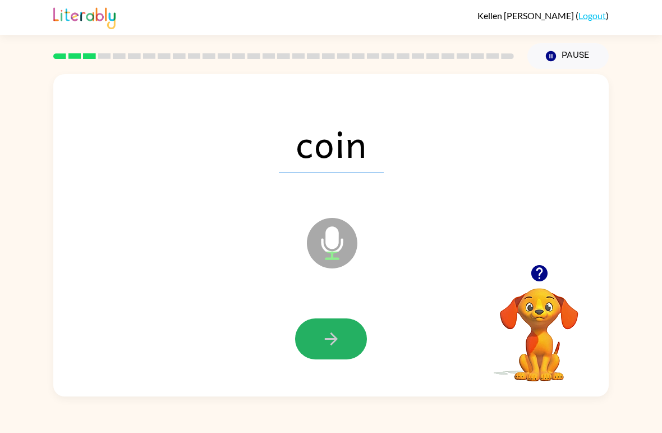
click at [350, 342] on button "button" at bounding box center [331, 338] width 72 height 41
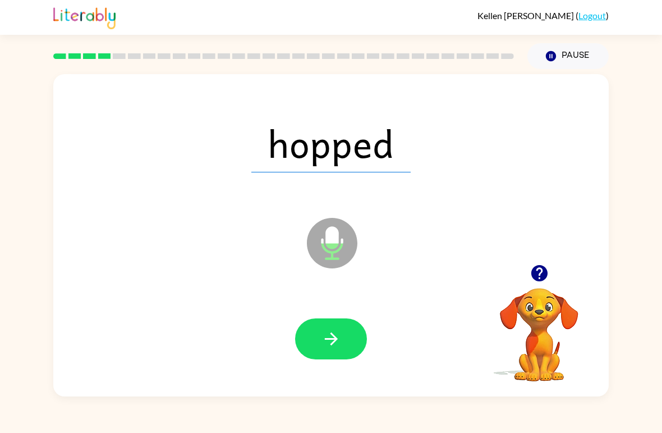
click at [350, 389] on div "hopped Microphone The Microphone is here when it is your turn to talk" at bounding box center [331, 235] width 556 height 322
click at [326, 354] on button "button" at bounding box center [331, 338] width 72 height 41
click at [326, 354] on div at bounding box center [331, 338] width 72 height 41
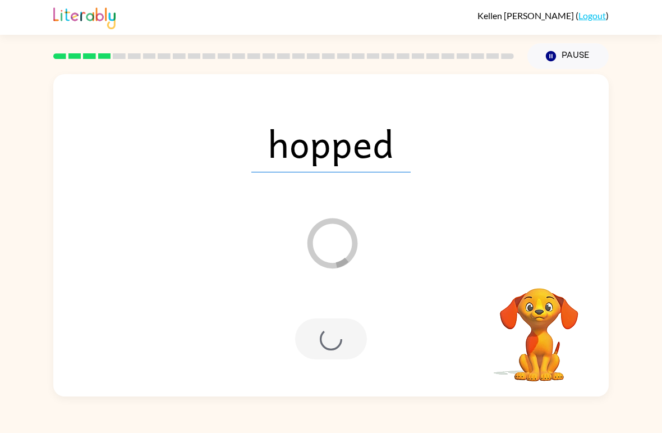
click at [335, 352] on div at bounding box center [331, 338] width 72 height 41
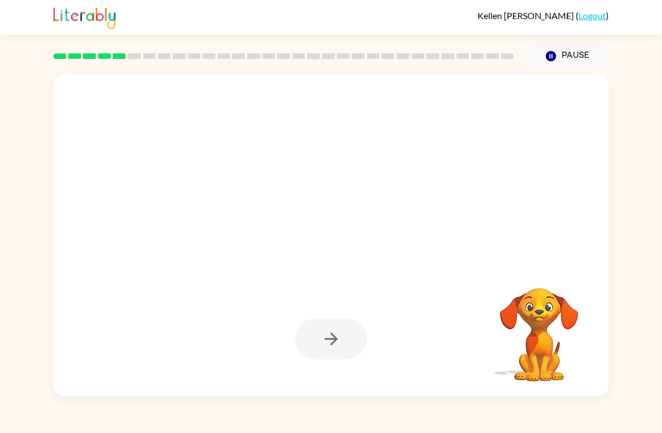
click at [335, 335] on div at bounding box center [331, 338] width 72 height 41
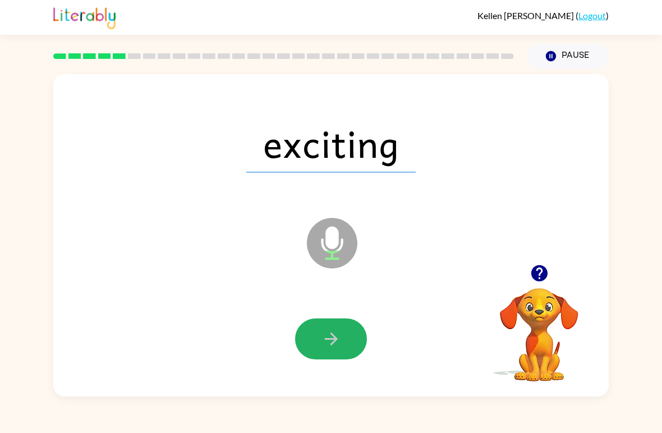
click at [354, 340] on button "button" at bounding box center [331, 338] width 72 height 41
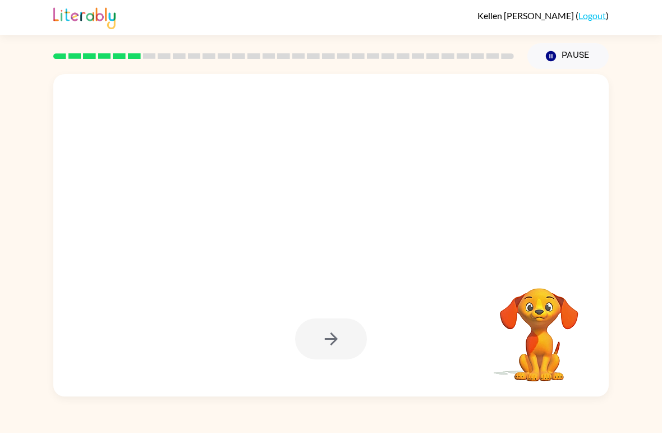
click at [4, 323] on div "Your browser must support playing .mp4 files to use Literably. Please try using…" at bounding box center [331, 232] width 662 height 327
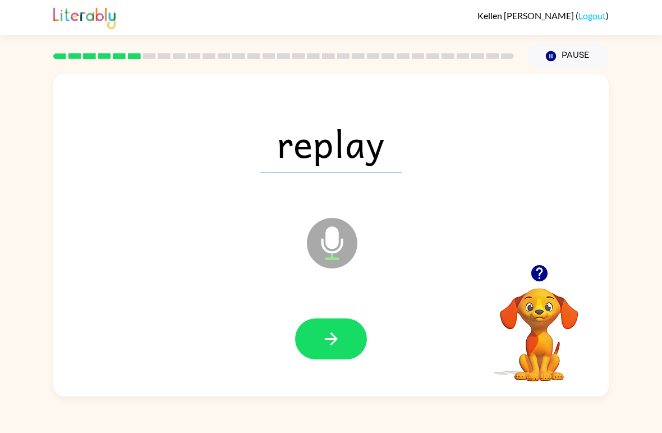
click at [351, 351] on button "button" at bounding box center [331, 338] width 72 height 41
click at [349, 331] on button "button" at bounding box center [331, 338] width 72 height 41
click at [653, 187] on div "haul Microphone The Microphone is here when it is your turn to talk Your browse…" at bounding box center [331, 232] width 662 height 327
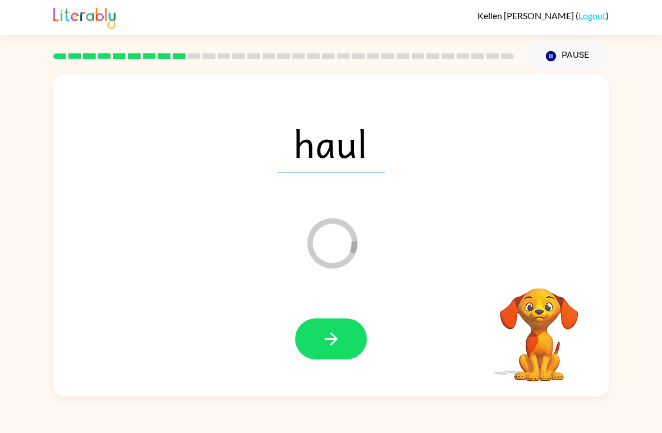
click at [333, 345] on icon "button" at bounding box center [332, 339] width 20 height 20
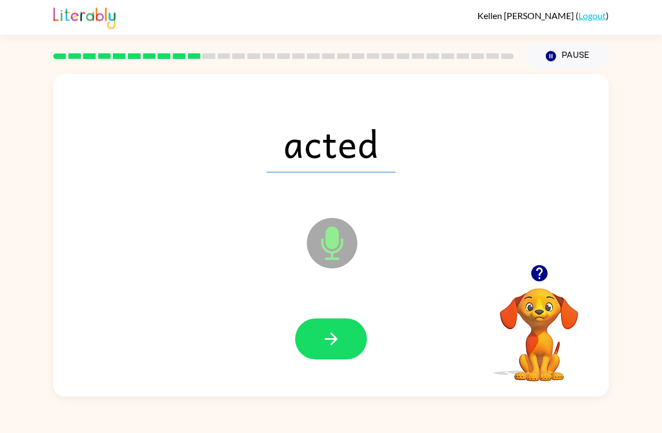
click at [326, 339] on icon "button" at bounding box center [330, 338] width 13 height 13
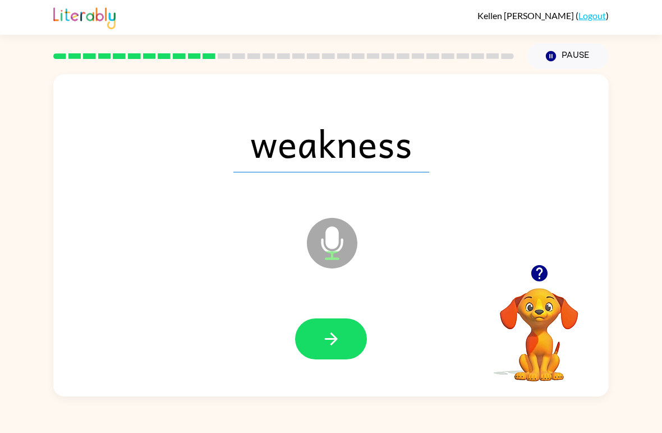
click at [342, 350] on button "button" at bounding box center [331, 338] width 72 height 41
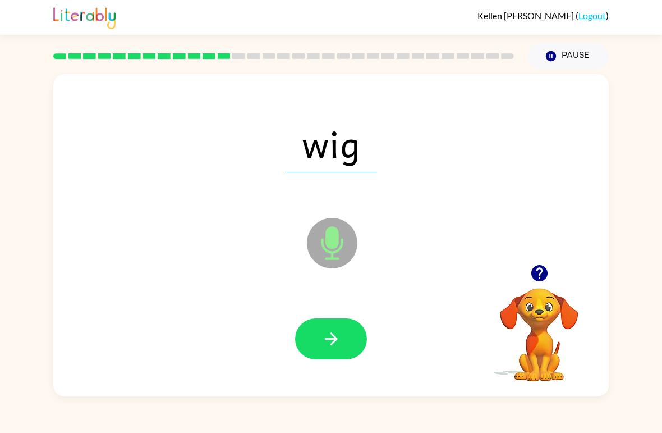
click at [333, 337] on icon "button" at bounding box center [332, 339] width 20 height 20
click at [332, 335] on icon "button" at bounding box center [330, 338] width 13 height 13
click at [351, 342] on button "button" at bounding box center [331, 338] width 72 height 41
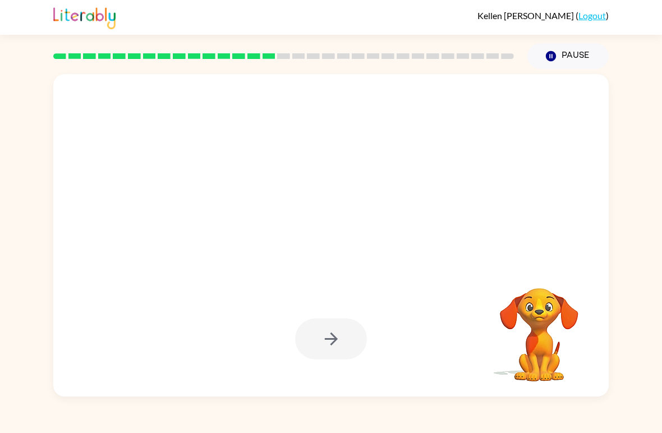
click at [338, 360] on div at bounding box center [331, 339] width 533 height 93
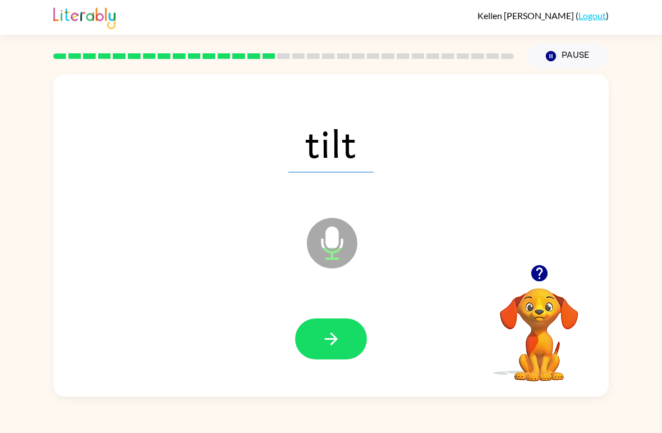
click at [333, 335] on icon "button" at bounding box center [330, 338] width 13 height 13
click at [332, 340] on icon "button" at bounding box center [330, 338] width 13 height 13
click at [335, 336] on icon "button" at bounding box center [332, 339] width 20 height 20
click at [338, 353] on button "button" at bounding box center [331, 338] width 72 height 41
click at [347, 347] on button "button" at bounding box center [331, 338] width 72 height 41
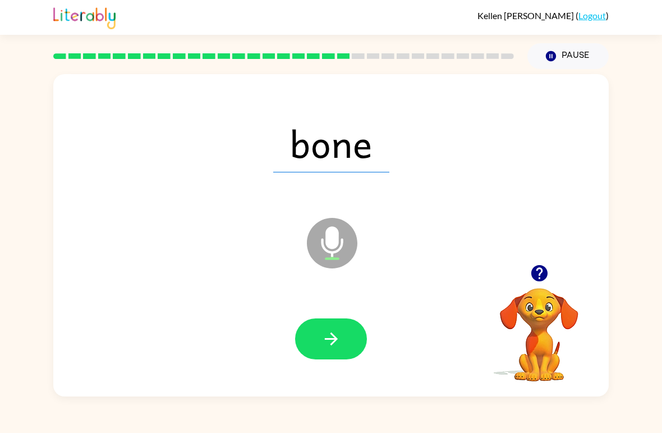
click at [328, 347] on icon "button" at bounding box center [332, 339] width 20 height 20
click at [346, 335] on button "button" at bounding box center [331, 338] width 72 height 41
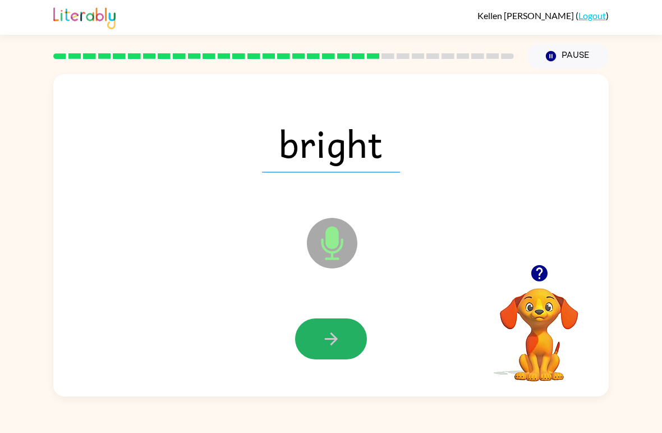
click at [339, 345] on icon "button" at bounding box center [332, 339] width 20 height 20
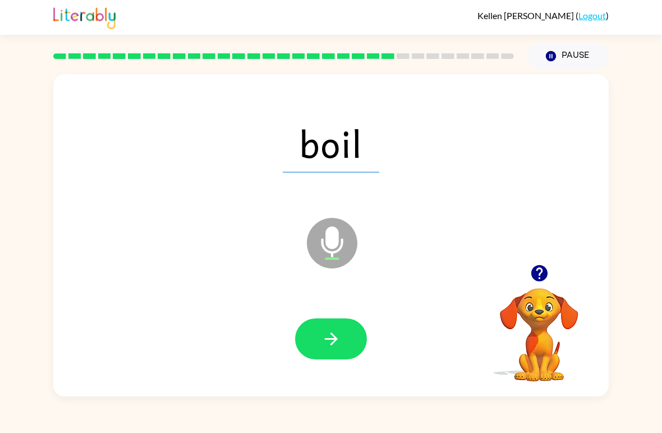
click at [12, 296] on div "boil Microphone The Microphone is here when it is your turn to talk Your browse…" at bounding box center [331, 232] width 662 height 327
click at [344, 340] on button "button" at bounding box center [331, 338] width 72 height 41
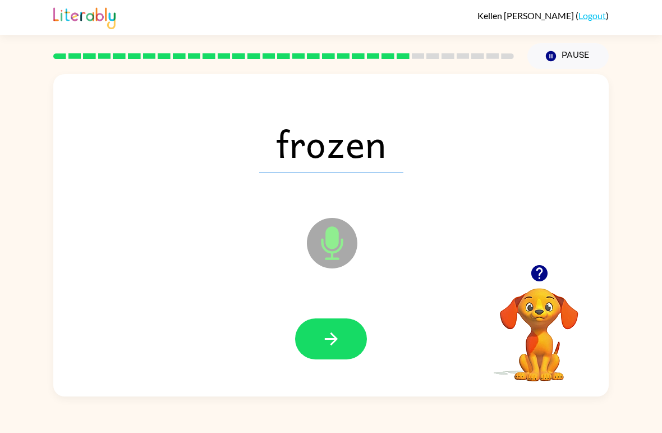
click at [542, 294] on video "Your browser must support playing .mp4 files to use Literably. Please try using…" at bounding box center [539, 327] width 112 height 112
click at [541, 287] on button "button" at bounding box center [539, 273] width 29 height 29
click at [546, 292] on video "Your browser must support playing .mp4 files to use Literably. Please try using…" at bounding box center [539, 327] width 112 height 112
click at [534, 277] on video "Your browser must support playing .mp4 files to use Literably. Please try using…" at bounding box center [539, 327] width 112 height 112
click at [373, 345] on div at bounding box center [331, 339] width 533 height 93
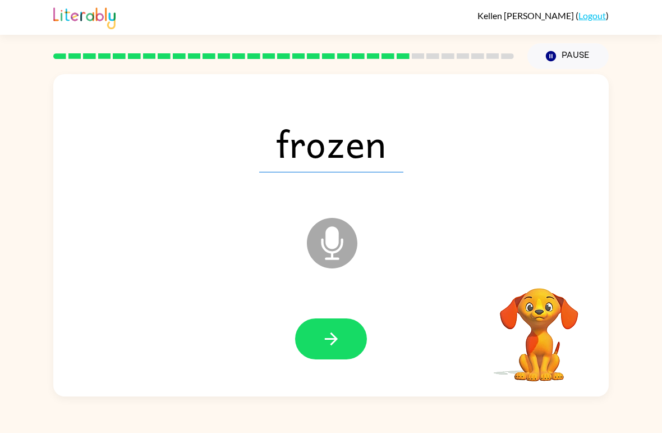
click at [346, 348] on button "button" at bounding box center [331, 338] width 72 height 41
click at [533, 266] on icon "button" at bounding box center [540, 273] width 20 height 20
click at [337, 341] on icon "button" at bounding box center [332, 339] width 20 height 20
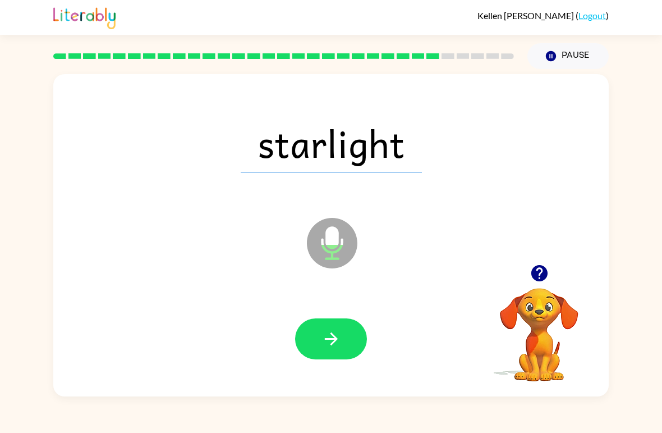
click at [347, 338] on button "button" at bounding box center [331, 338] width 72 height 41
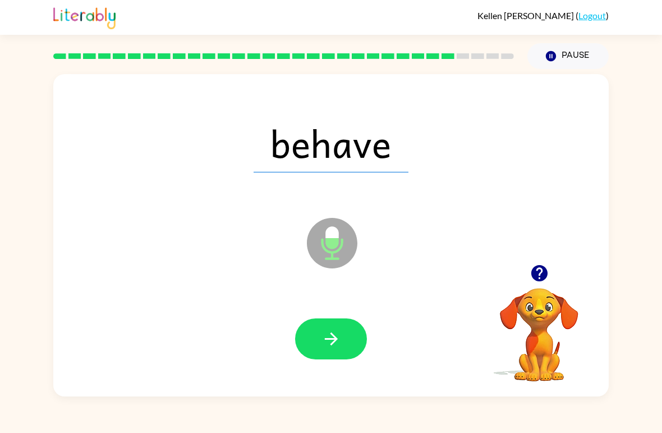
click at [328, 344] on icon "button" at bounding box center [332, 339] width 20 height 20
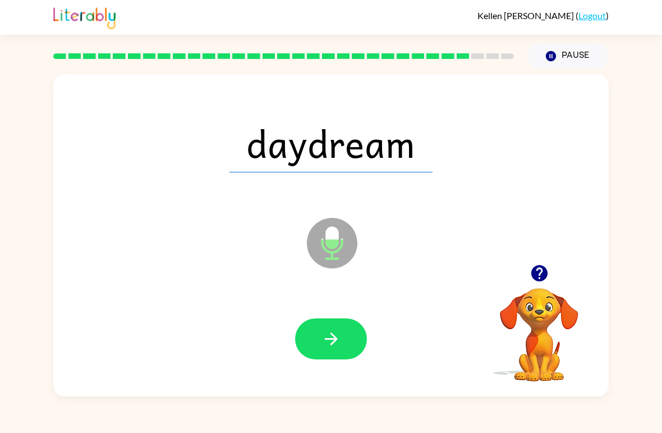
click at [338, 359] on button "button" at bounding box center [331, 338] width 72 height 41
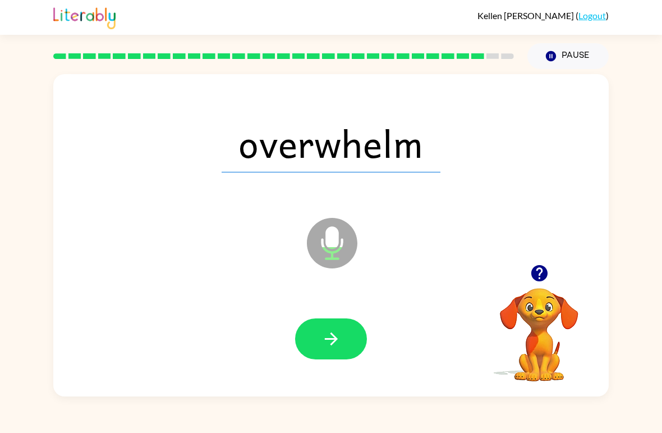
click at [344, 346] on button "button" at bounding box center [331, 338] width 72 height 41
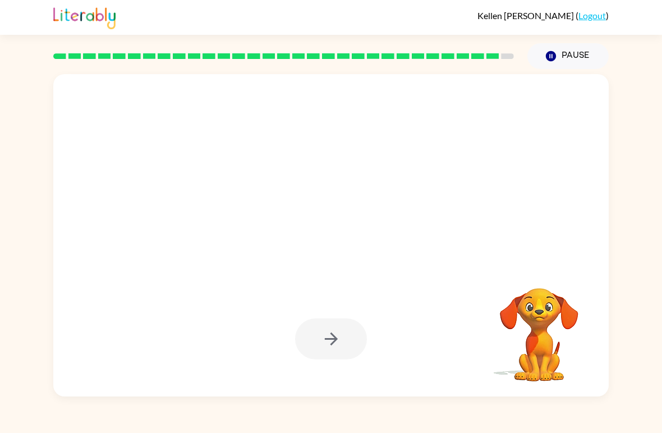
click at [310, 307] on div at bounding box center [331, 339] width 533 height 93
click at [309, 306] on div at bounding box center [331, 339] width 533 height 93
click at [359, 319] on div at bounding box center [331, 338] width 72 height 41
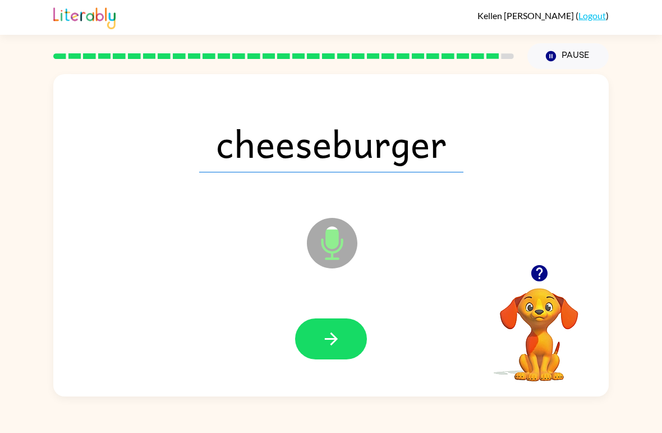
click at [334, 347] on icon "button" at bounding box center [332, 339] width 20 height 20
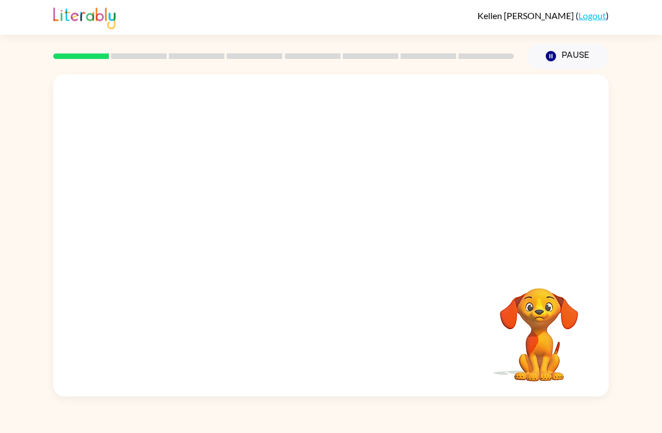
click at [291, 184] on video "Your browser must support playing .mp4 files to use Literably. Please try using…" at bounding box center [331, 169] width 556 height 190
click at [299, 175] on video "Your browser must support playing .mp4 files to use Literably. Please try using…" at bounding box center [331, 169] width 556 height 190
click at [542, 304] on video "Your browser must support playing .mp4 files to use Literably. Please try using…" at bounding box center [539, 327] width 112 height 112
click at [541, 321] on video "Your browser must support playing .mp4 files to use Literably. Please try using…" at bounding box center [539, 327] width 112 height 112
click at [554, 309] on video "Your browser must support playing .mp4 files to use Literably. Please try using…" at bounding box center [539, 327] width 112 height 112
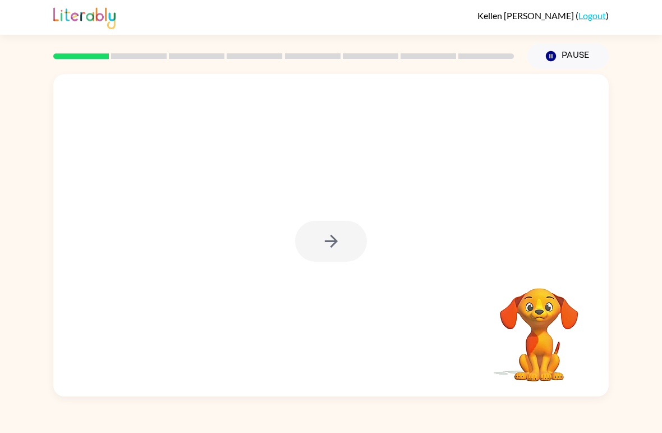
click at [551, 318] on video "Your browser must support playing .mp4 files to use Literably. Please try using…" at bounding box center [539, 327] width 112 height 112
click at [526, 337] on video "Your browser must support playing .mp4 files to use Literably. Please try using…" at bounding box center [539, 327] width 112 height 112
click at [522, 333] on video "Your browser must support playing .mp4 files to use Literably. Please try using…" at bounding box center [539, 327] width 112 height 112
click at [527, 330] on video "Your browser must support playing .mp4 files to use Literably. Please try using…" at bounding box center [539, 327] width 112 height 112
click at [355, 251] on button "button" at bounding box center [331, 241] width 72 height 41
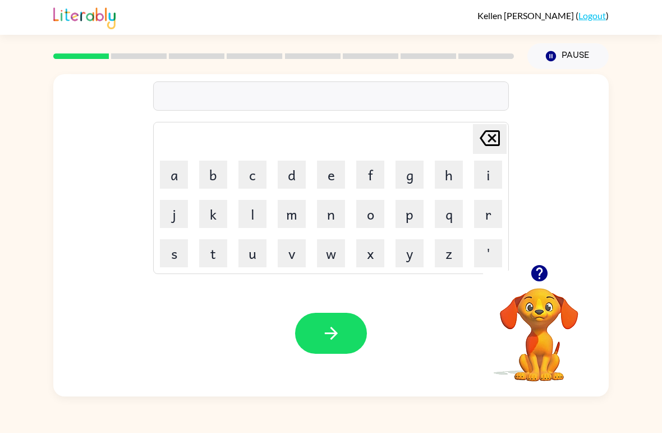
click at [496, 210] on button "r" at bounding box center [488, 214] width 28 height 28
click at [341, 172] on button "e" at bounding box center [331, 175] width 28 height 28
click at [408, 216] on button "p" at bounding box center [410, 214] width 28 height 28
click at [370, 218] on button "o" at bounding box center [370, 214] width 28 height 28
click at [488, 214] on button "r" at bounding box center [488, 214] width 28 height 28
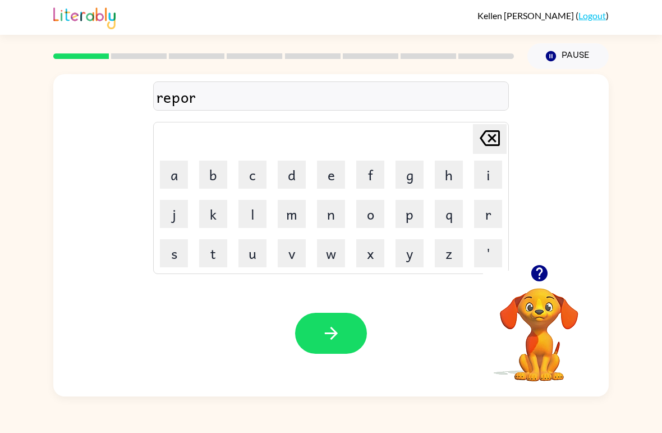
click at [213, 251] on button "t" at bounding box center [213, 253] width 28 height 28
click at [318, 169] on button "e" at bounding box center [331, 175] width 28 height 28
click at [296, 184] on button "d" at bounding box center [292, 175] width 28 height 28
click at [333, 338] on icon "button" at bounding box center [330, 333] width 13 height 13
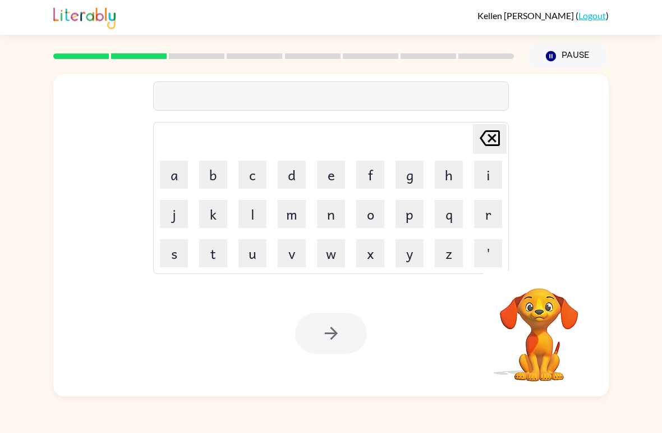
click at [331, 254] on button "w" at bounding box center [331, 253] width 28 height 28
click at [400, 243] on button "y" at bounding box center [410, 253] width 28 height 28
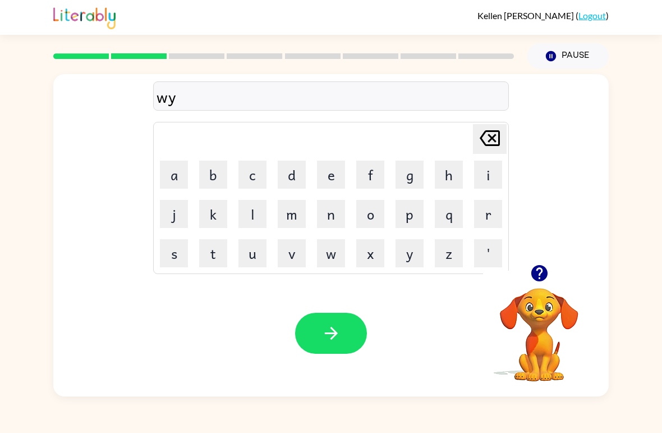
click at [439, 227] on button "q" at bounding box center [449, 214] width 28 height 28
click at [305, 221] on button "m" at bounding box center [292, 214] width 28 height 28
click at [422, 226] on button "p" at bounding box center [410, 214] width 28 height 28
click at [337, 245] on button "w" at bounding box center [331, 253] width 28 height 28
click at [337, 339] on icon "button" at bounding box center [332, 333] width 20 height 20
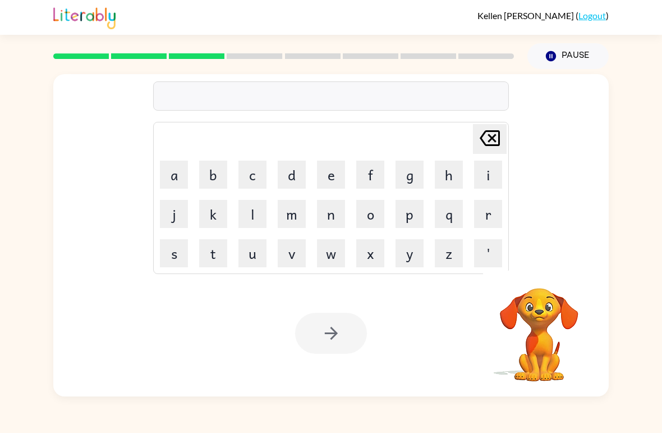
click at [177, 257] on button "s" at bounding box center [174, 253] width 28 height 28
click at [243, 181] on button "c" at bounding box center [253, 175] width 28 height 28
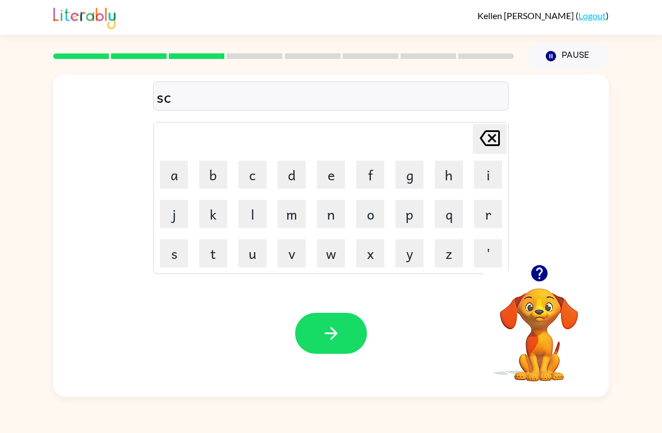
click at [173, 171] on button "a" at bounding box center [174, 175] width 28 height 28
click at [491, 219] on button "r" at bounding box center [488, 214] width 28 height 28
click at [336, 341] on icon "button" at bounding box center [332, 333] width 20 height 20
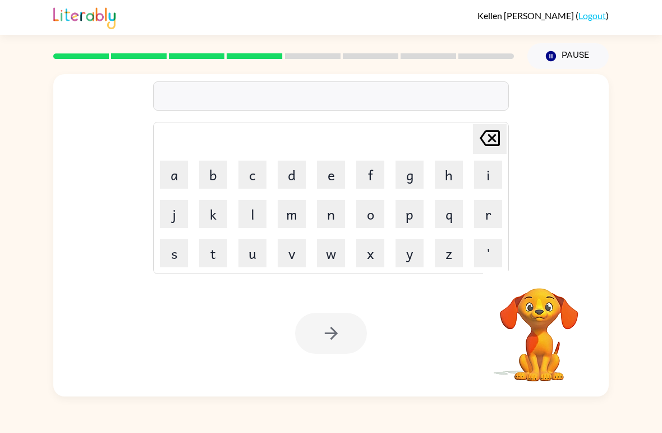
click at [488, 218] on button "r" at bounding box center [488, 214] width 28 height 28
click at [449, 253] on button "z" at bounding box center [449, 253] width 28 height 28
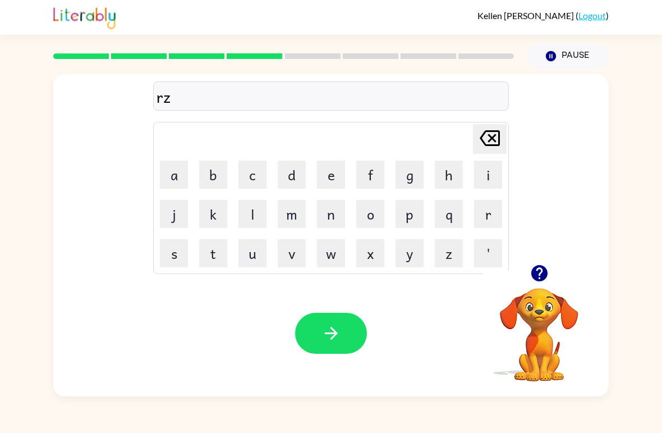
click at [309, 338] on button "button" at bounding box center [331, 333] width 72 height 41
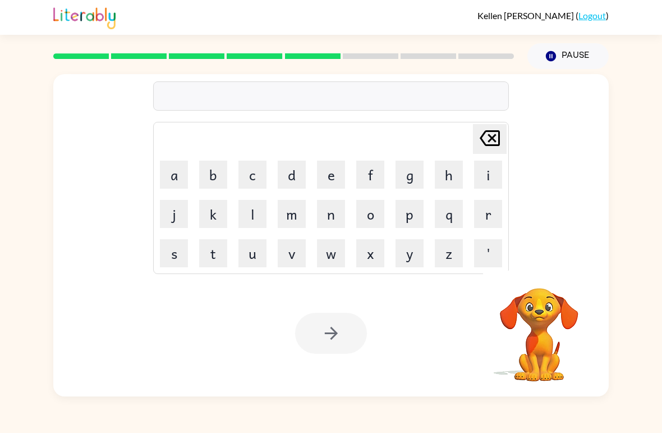
click at [428, 362] on div "Your browser must support playing .mp4 files to use Literably. Please try using…" at bounding box center [331, 333] width 556 height 126
click at [414, 216] on button "p" at bounding box center [410, 214] width 28 height 28
click at [367, 216] on button "o" at bounding box center [370, 214] width 28 height 28
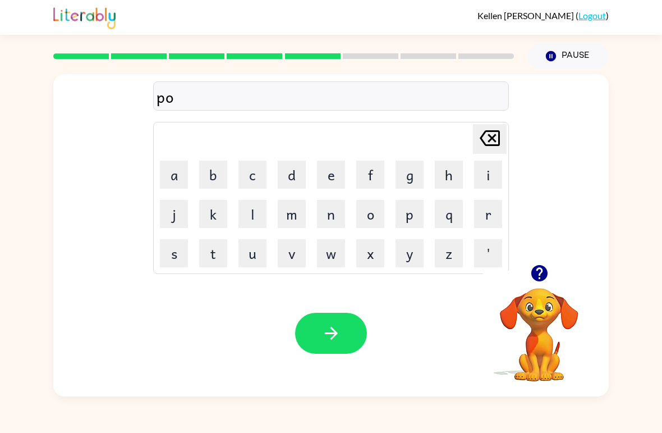
click at [481, 215] on button "r" at bounding box center [488, 214] width 28 height 28
click at [257, 163] on button "c" at bounding box center [253, 175] width 28 height 28
click at [450, 176] on button "h" at bounding box center [449, 175] width 28 height 28
click at [332, 333] on icon "button" at bounding box center [332, 333] width 20 height 20
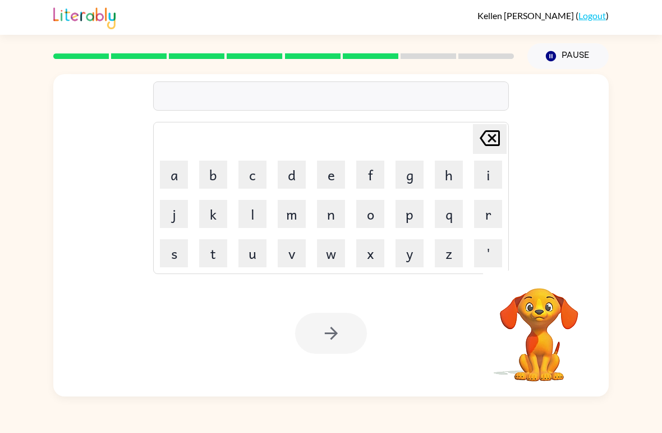
click at [318, 261] on button "w" at bounding box center [331, 253] width 28 height 28
click at [383, 215] on button "o" at bounding box center [370, 214] width 28 height 28
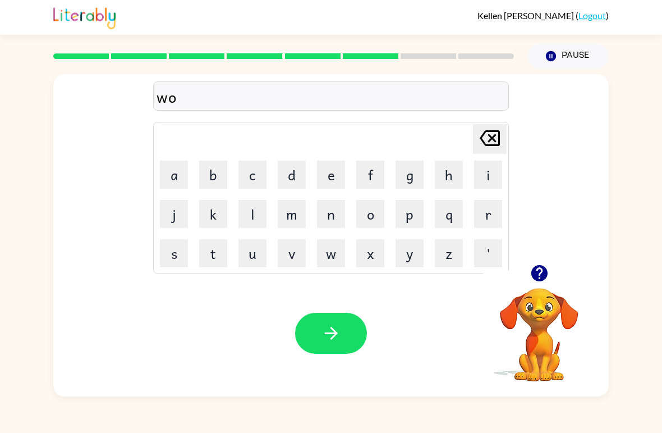
click at [495, 214] on button "r" at bounding box center [488, 214] width 28 height 28
click at [245, 222] on button "l" at bounding box center [253, 214] width 28 height 28
click at [221, 179] on button "b" at bounding box center [213, 175] width 28 height 28
click at [495, 144] on icon "Delete Delete last character input" at bounding box center [490, 138] width 27 height 27
click at [296, 172] on button "d" at bounding box center [292, 175] width 28 height 28
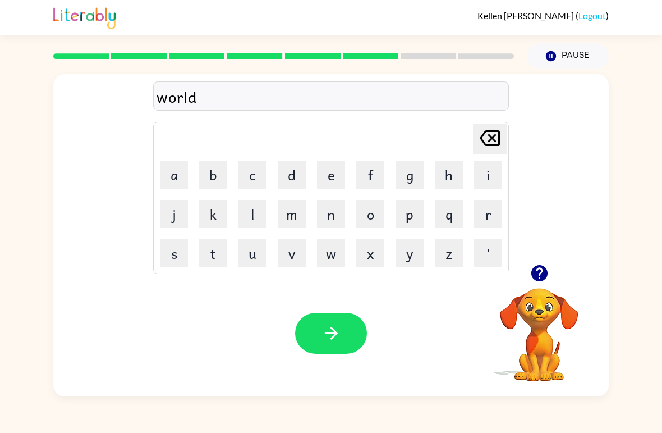
click at [336, 324] on icon "button" at bounding box center [332, 333] width 20 height 20
click at [303, 246] on button "v" at bounding box center [292, 253] width 28 height 28
click at [328, 331] on icon "button" at bounding box center [332, 333] width 20 height 20
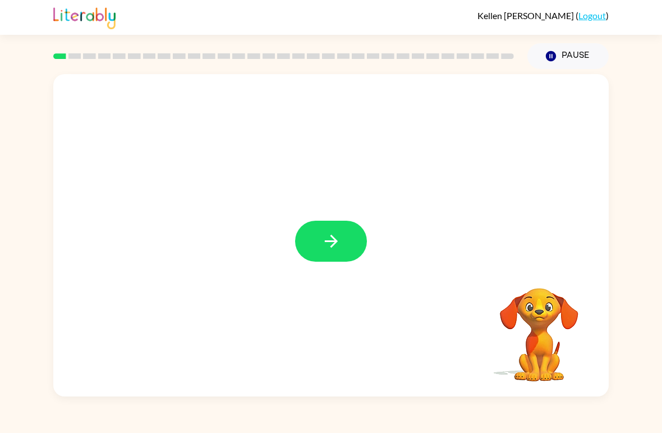
click at [327, 239] on icon "button" at bounding box center [332, 241] width 20 height 20
click at [643, 374] on div "Your browser must support playing .mp4 files to use Literably. Please try using…" at bounding box center [331, 232] width 662 height 327
click at [585, 346] on video "Your browser must support playing .mp4 files to use Literably. Please try using…" at bounding box center [539, 327] width 112 height 112
click at [550, 51] on icon "Pause" at bounding box center [551, 56] width 12 height 12
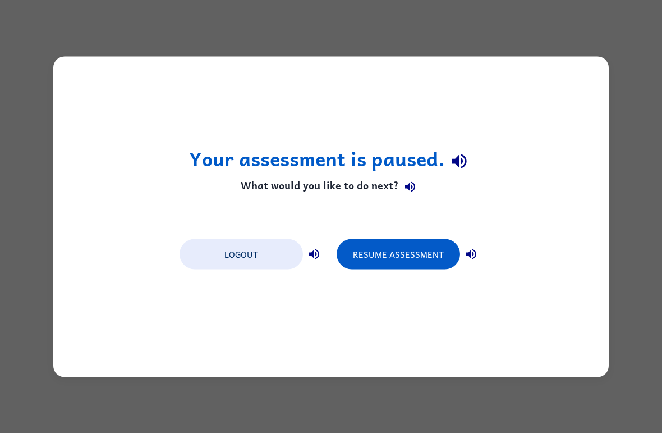
click at [420, 254] on button "Resume Assessment" at bounding box center [399, 254] width 124 height 30
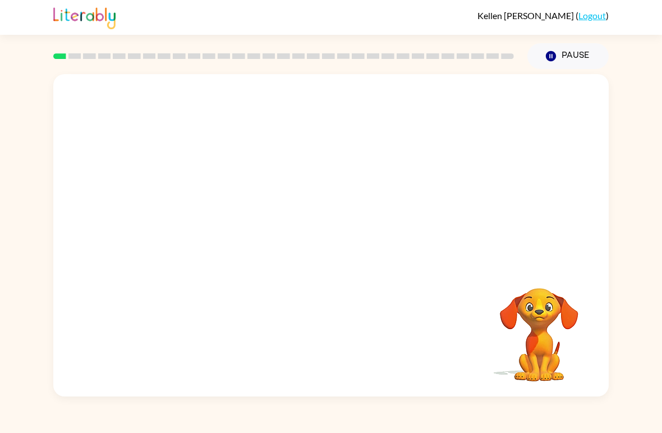
click at [22, 422] on div "[PERSON_NAME] ( Logout ) Pause Pause Your browser must support playing .mp4 fil…" at bounding box center [331, 216] width 662 height 433
click at [554, 47] on button "Pause Pause" at bounding box center [568, 56] width 81 height 26
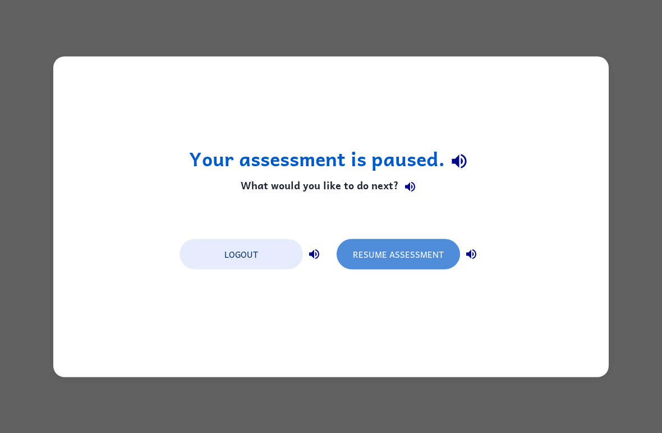
click at [412, 247] on button "Resume Assessment" at bounding box center [399, 254] width 124 height 30
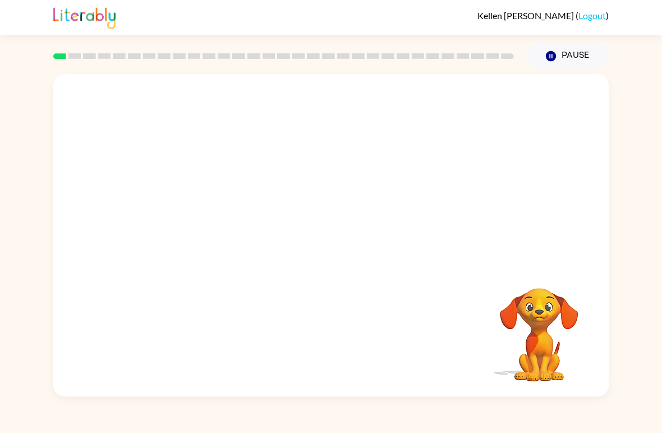
click at [527, 366] on video "Your browser must support playing .mp4 files to use Literably. Please try using…" at bounding box center [539, 327] width 112 height 112
click at [348, 243] on button "button" at bounding box center [331, 241] width 72 height 41
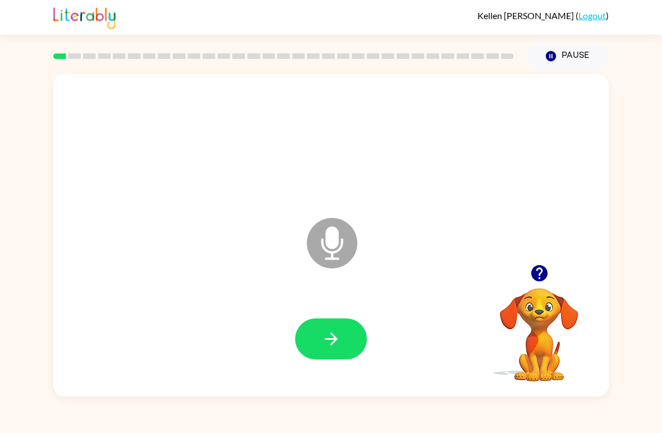
click at [640, 369] on div "Microphone The Microphone is here when it is your turn to talk Your browser mus…" at bounding box center [331, 232] width 662 height 327
click at [321, 328] on button "button" at bounding box center [331, 338] width 72 height 41
click at [335, 339] on icon "button" at bounding box center [330, 338] width 13 height 13
click at [349, 336] on button "button" at bounding box center [331, 338] width 72 height 41
click at [546, 269] on icon "button" at bounding box center [539, 273] width 16 height 16
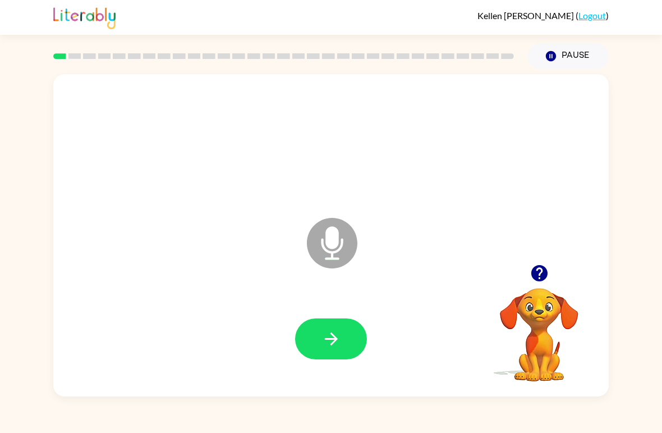
click at [357, 327] on button "button" at bounding box center [331, 338] width 72 height 41
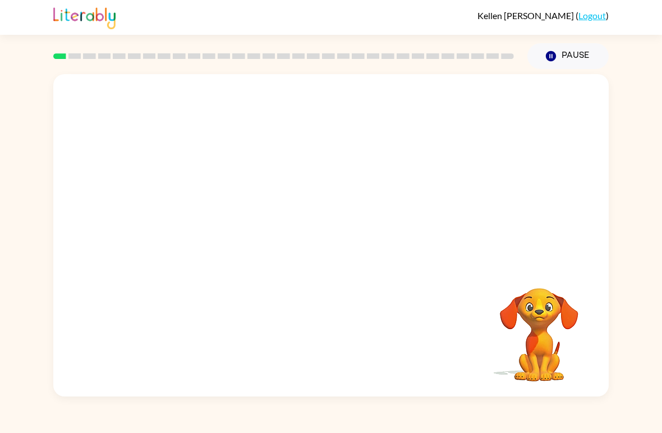
click at [579, 295] on video "Your browser must support playing .mp4 files to use Literably. Please try using…" at bounding box center [539, 327] width 112 height 112
click at [554, 307] on video "Your browser must support playing .mp4 files to use Literably. Please try using…" at bounding box center [539, 327] width 112 height 112
click at [519, 312] on video "Your browser must support playing .mp4 files to use Literably. Please try using…" at bounding box center [539, 327] width 112 height 112
click at [536, 308] on video "Your browser must support playing .mp4 files to use Literably. Please try using…" at bounding box center [539, 327] width 112 height 112
click at [543, 308] on video "Your browser must support playing .mp4 files to use Literably. Please try using…" at bounding box center [539, 327] width 112 height 112
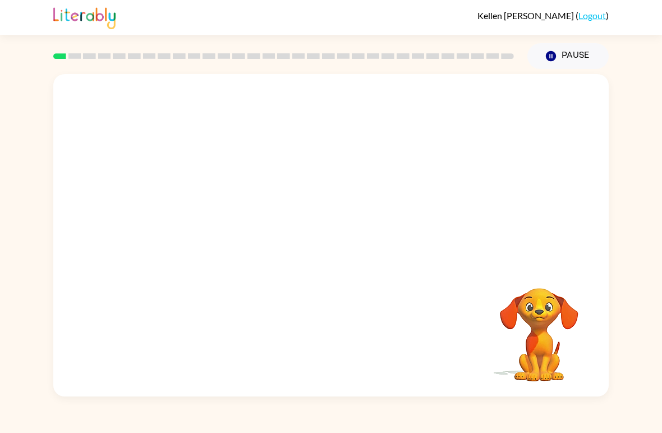
click at [555, 310] on video "Your browser must support playing .mp4 files to use Literably. Please try using…" at bounding box center [539, 327] width 112 height 112
click at [353, 360] on div at bounding box center [331, 339] width 533 height 93
click at [349, 310] on div at bounding box center [331, 339] width 533 height 93
click at [371, 307] on div at bounding box center [331, 339] width 533 height 93
click at [377, 309] on div at bounding box center [331, 339] width 533 height 93
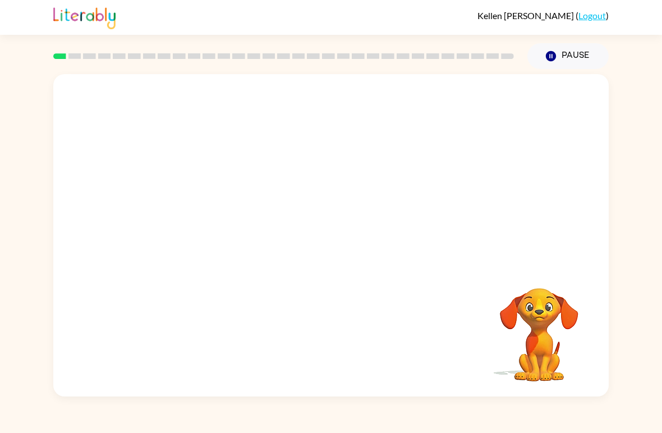
click at [367, 313] on div at bounding box center [331, 339] width 533 height 93
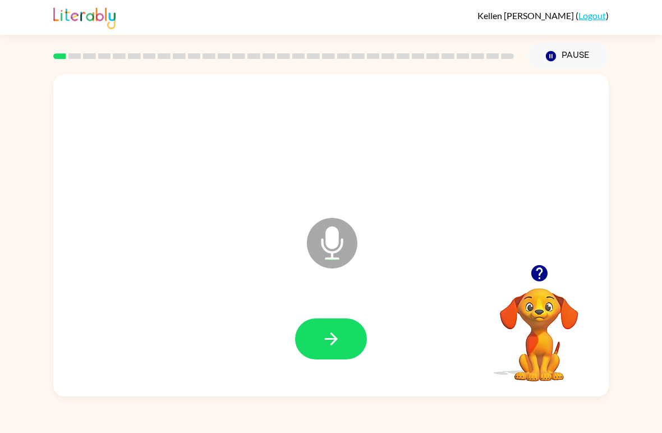
click at [339, 350] on button "button" at bounding box center [331, 338] width 72 height 41
click at [366, 343] on button "button" at bounding box center [331, 338] width 72 height 41
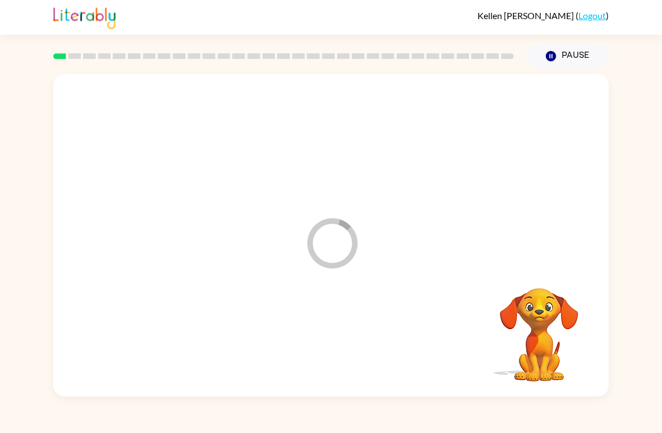
click at [328, 353] on div at bounding box center [331, 339] width 533 height 93
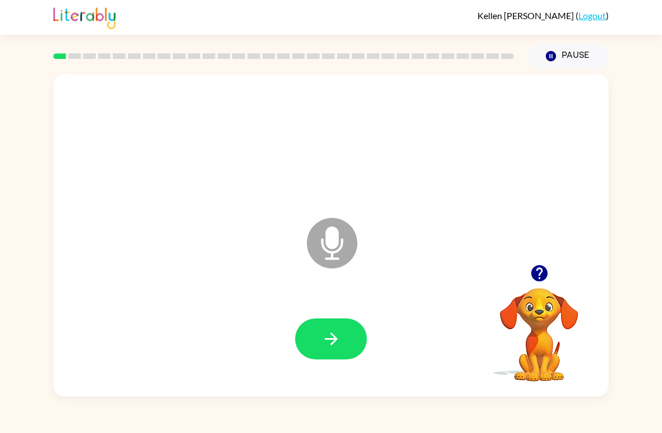
click at [414, 283] on icon "Microphone The Microphone is here when it is your turn to talk" at bounding box center [388, 257] width 168 height 84
click at [373, 281] on icon "Microphone The Microphone is here when it is your turn to talk" at bounding box center [388, 257] width 168 height 84
click at [367, 288] on icon "Microphone The Microphone is here when it is your turn to talk" at bounding box center [388, 257] width 168 height 84
click at [351, 298] on icon "Microphone The Microphone is here when it is your turn to talk" at bounding box center [388, 257] width 168 height 84
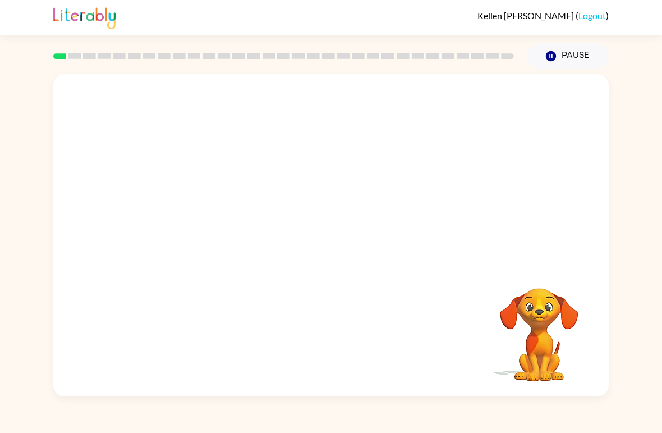
click at [489, 314] on video "Your browser must support playing .mp4 files to use Literably. Please try using…" at bounding box center [539, 327] width 112 height 112
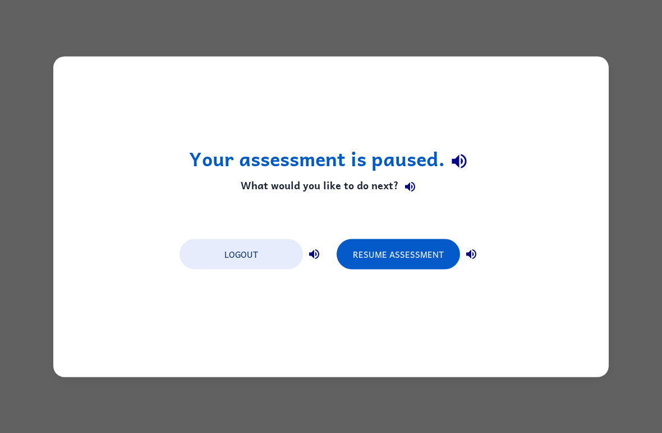
click at [258, 247] on button "Logout" at bounding box center [242, 254] width 124 height 30
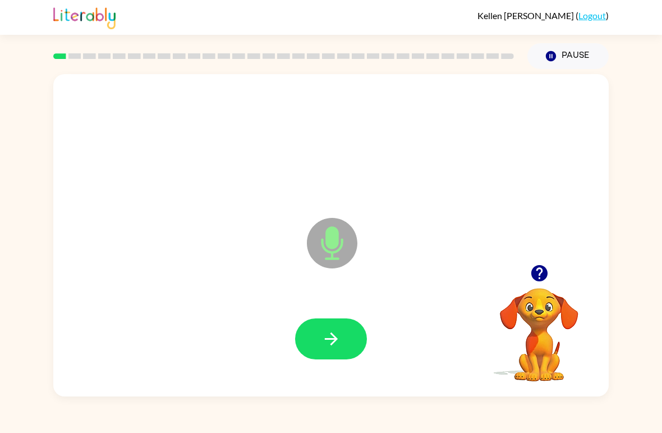
click at [335, 340] on icon "button" at bounding box center [330, 338] width 13 height 13
click at [346, 355] on button "button" at bounding box center [331, 338] width 72 height 41
click at [341, 344] on button "button" at bounding box center [331, 338] width 72 height 41
click at [336, 359] on button "button" at bounding box center [331, 338] width 72 height 41
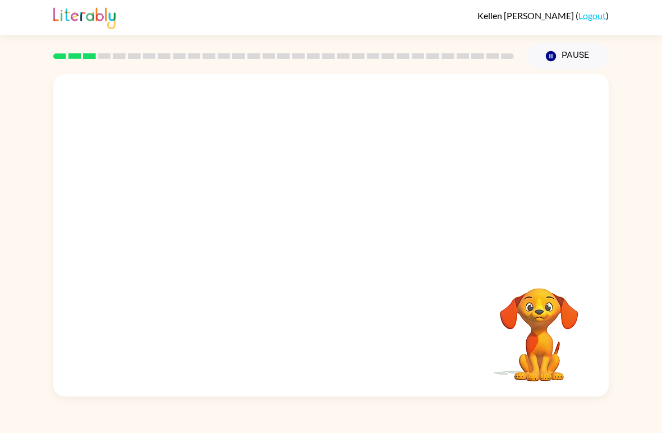
click at [612, 287] on div "Your browser must support playing .mp4 files to use Literably. Please try using…" at bounding box center [331, 232] width 662 height 327
click at [601, 287] on div at bounding box center [331, 235] width 556 height 322
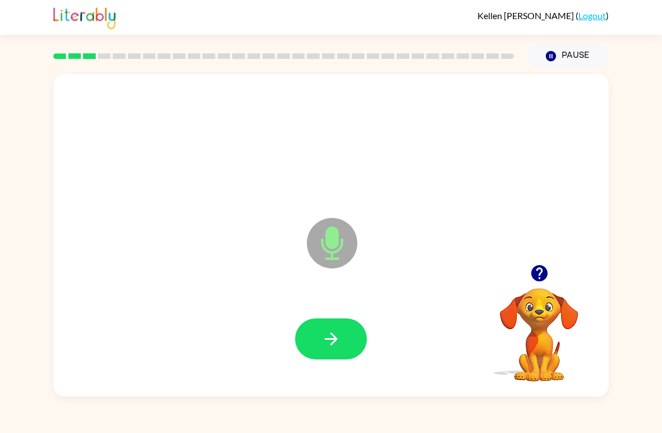
click at [551, 345] on video "Your browser must support playing .mp4 files to use Literably. Please try using…" at bounding box center [539, 327] width 112 height 112
click at [551, 330] on video "Your browser must support playing .mp4 files to use Literably. Please try using…" at bounding box center [539, 327] width 112 height 112
click at [555, 315] on video "Your browser must support playing .mp4 files to use Literably. Please try using…" at bounding box center [539, 327] width 112 height 112
click at [555, 314] on video "Your browser must support playing .mp4 files to use Literably. Please try using…" at bounding box center [539, 327] width 112 height 112
click at [350, 346] on button "button" at bounding box center [331, 338] width 72 height 41
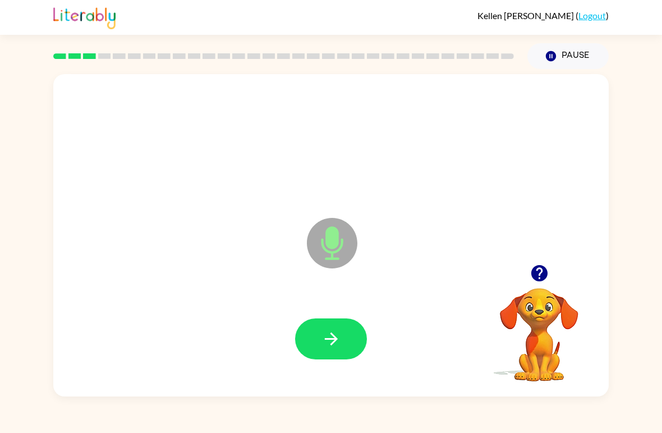
click at [328, 341] on icon "button" at bounding box center [332, 339] width 20 height 20
click at [354, 339] on button "button" at bounding box center [331, 338] width 72 height 41
click at [346, 378] on div at bounding box center [331, 339] width 533 height 93
click at [362, 332] on button "button" at bounding box center [331, 338] width 72 height 41
click at [337, 347] on div at bounding box center [331, 338] width 72 height 41
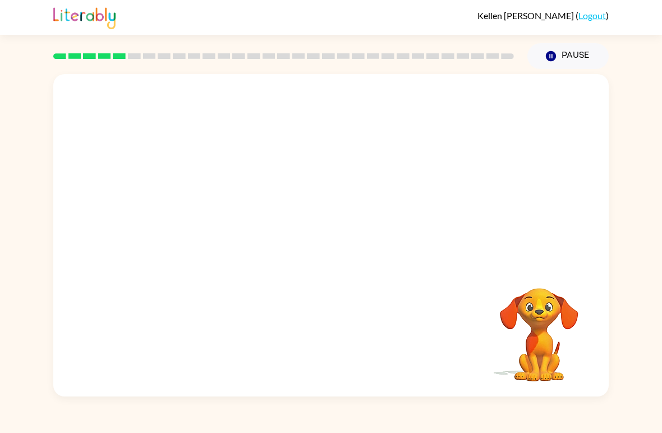
click at [615, 405] on div "[PERSON_NAME] ( Logout ) Pause Pause Your browser must support playing .mp4 fil…" at bounding box center [331, 216] width 662 height 433
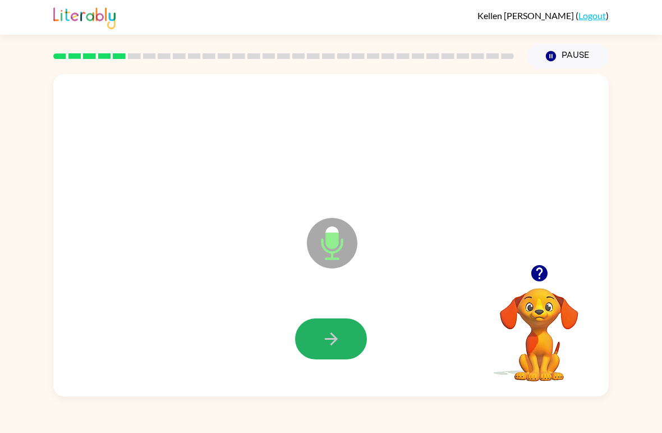
click at [357, 342] on button "button" at bounding box center [331, 338] width 72 height 41
click at [331, 347] on icon "button" at bounding box center [332, 339] width 20 height 20
click at [360, 341] on button "button" at bounding box center [331, 338] width 72 height 41
click at [344, 327] on button "button" at bounding box center [331, 338] width 72 height 41
click at [347, 330] on button "button" at bounding box center [331, 338] width 72 height 41
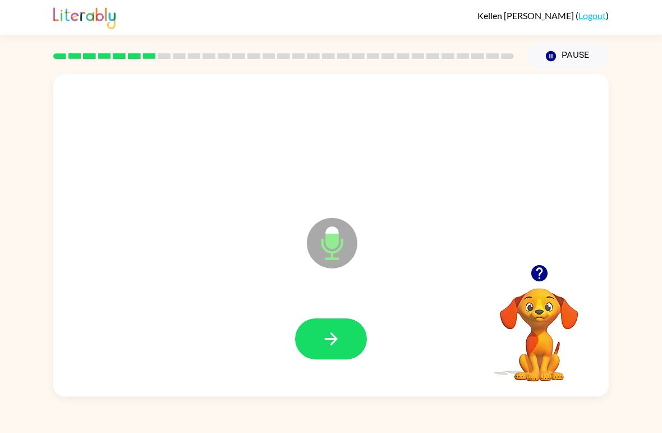
click at [319, 331] on button "button" at bounding box center [331, 338] width 72 height 41
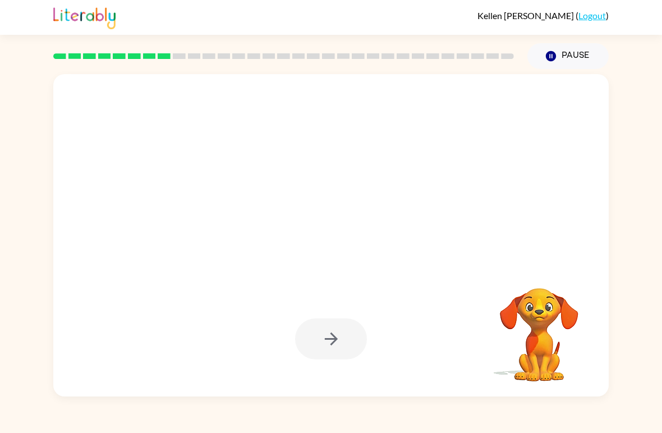
click at [273, 405] on div "[PERSON_NAME] ( Logout ) Pause Pause Your browser must support playing .mp4 fil…" at bounding box center [331, 216] width 662 height 433
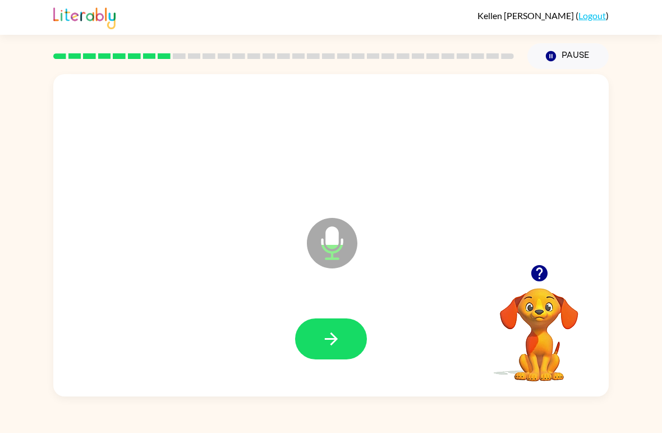
click at [373, 390] on div "Microphone The Microphone is here when it is your turn to talk" at bounding box center [331, 235] width 556 height 322
click at [336, 369] on div at bounding box center [331, 339] width 533 height 93
click at [341, 332] on icon "button" at bounding box center [332, 339] width 20 height 20
click at [340, 332] on div at bounding box center [331, 338] width 72 height 41
click at [321, 318] on div at bounding box center [331, 339] width 533 height 93
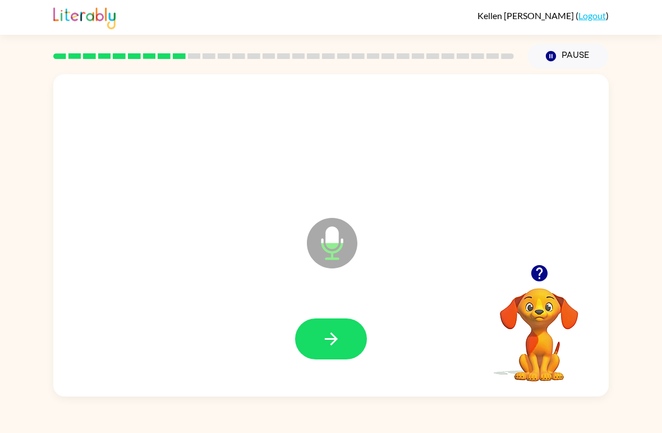
click at [372, 376] on div at bounding box center [331, 339] width 533 height 93
click at [330, 335] on icon "button" at bounding box center [332, 339] width 20 height 20
click at [341, 349] on icon "button" at bounding box center [332, 339] width 20 height 20
click at [339, 337] on icon "button" at bounding box center [332, 339] width 20 height 20
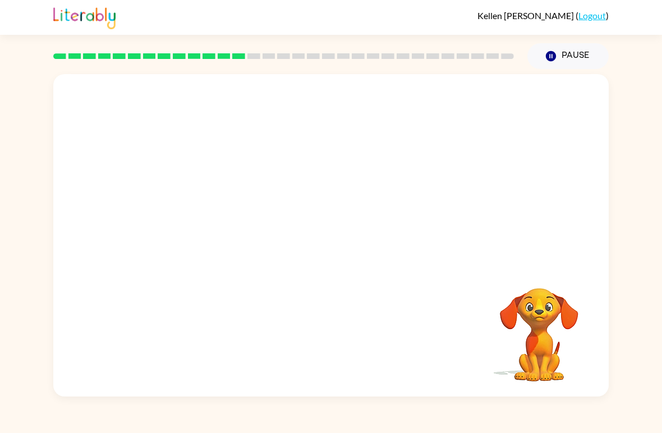
click at [516, 330] on video "Your browser must support playing .mp4 files to use Literably. Please try using…" at bounding box center [539, 327] width 112 height 112
click at [571, 347] on video "Your browser must support playing .mp4 files to use Literably. Please try using…" at bounding box center [539, 327] width 112 height 112
click at [278, 405] on div "[PERSON_NAME] ( Logout ) Pause Pause Your browser must support playing .mp4 fil…" at bounding box center [331, 216] width 662 height 433
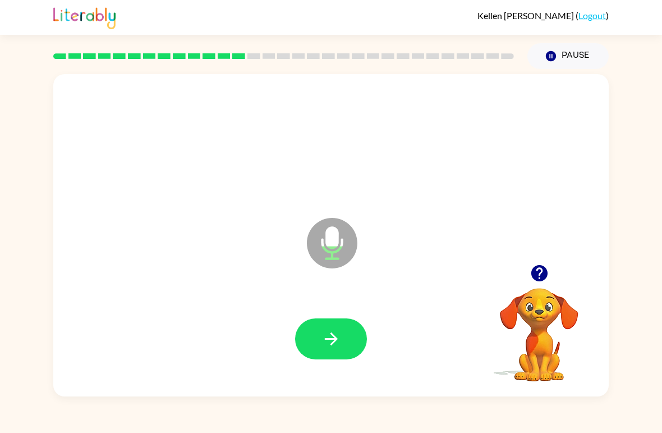
click at [328, 350] on button "button" at bounding box center [331, 338] width 72 height 41
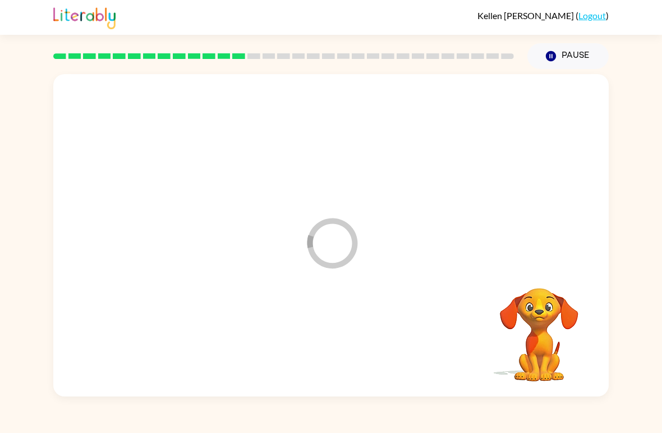
click at [327, 326] on div at bounding box center [331, 339] width 533 height 93
click at [347, 321] on div at bounding box center [331, 339] width 533 height 93
click at [340, 318] on div "Your browser must support playing .mp4 files to use Literably. Please try using…" at bounding box center [331, 235] width 556 height 322
click at [333, 327] on div "Your browser must support playing .mp4 files to use Literably. Please try using…" at bounding box center [331, 235] width 556 height 322
click at [321, 334] on div "Your browser must support playing .mp4 files to use Literably. Please try using…" at bounding box center [331, 235] width 556 height 322
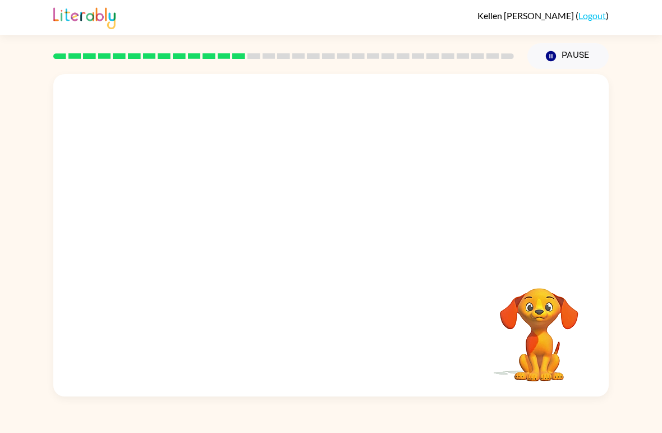
click at [321, 334] on div "Your browser must support playing .mp4 files to use Literably. Please try using…" at bounding box center [331, 235] width 556 height 322
click at [310, 334] on div "Your browser must support playing .mp4 files to use Literably. Please try using…" at bounding box center [331, 235] width 556 height 322
click at [310, 333] on div "Your browser must support playing .mp4 files to use Literably. Please try using…" at bounding box center [331, 235] width 556 height 322
click at [326, 336] on div "Your browser must support playing .mp4 files to use Literably. Please try using…" at bounding box center [331, 235] width 556 height 322
click at [342, 333] on div "Your browser must support playing .mp4 files to use Literably. Please try using…" at bounding box center [331, 235] width 556 height 322
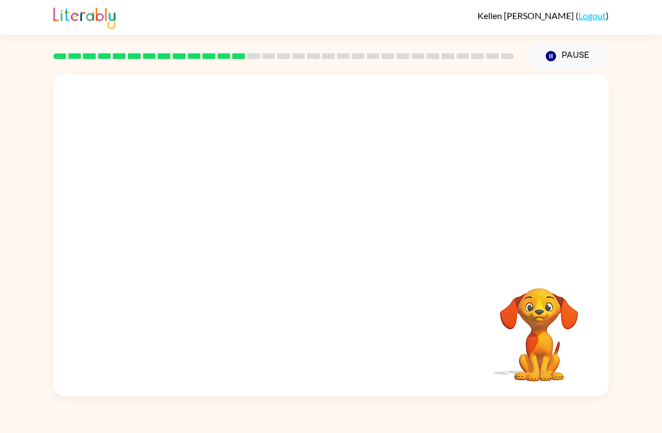
click at [354, 338] on div "Your browser must support playing .mp4 files to use Literably. Please try using…" at bounding box center [331, 235] width 556 height 322
click at [320, 358] on div "Your browser must support playing .mp4 files to use Literably. Please try using…" at bounding box center [331, 235] width 556 height 322
click at [336, 350] on div "Your browser must support playing .mp4 files to use Literably. Please try using…" at bounding box center [331, 235] width 556 height 322
click at [343, 336] on div "Your browser must support playing .mp4 files to use Literably. Please try using…" at bounding box center [331, 235] width 556 height 322
click at [346, 336] on div "Your browser must support playing .mp4 files to use Literably. Please try using…" at bounding box center [331, 235] width 556 height 322
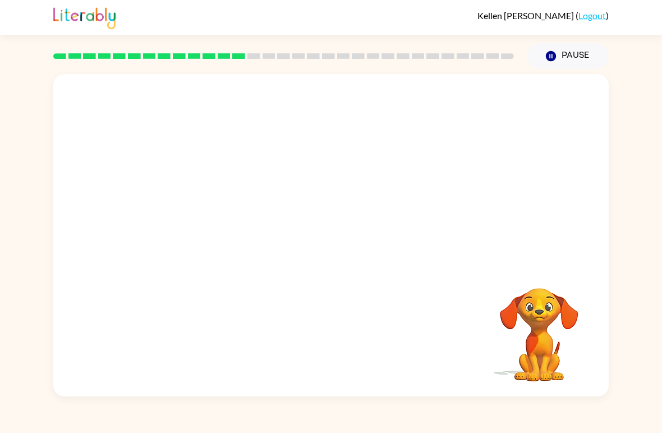
click at [346, 334] on div "Your browser must support playing .mp4 files to use Literably. Please try using…" at bounding box center [331, 235] width 556 height 322
click at [353, 333] on div "Your browser must support playing .mp4 files to use Literably. Please try using…" at bounding box center [331, 235] width 556 height 322
click at [362, 333] on div "Your browser must support playing .mp4 files to use Literably. Please try using…" at bounding box center [331, 235] width 556 height 322
click at [380, 308] on div "Your browser must support playing .mp4 files to use Literably. Please try using…" at bounding box center [331, 235] width 556 height 322
click at [362, 305] on div "Your browser must support playing .mp4 files to use Literably. Please try using…" at bounding box center [331, 235] width 556 height 322
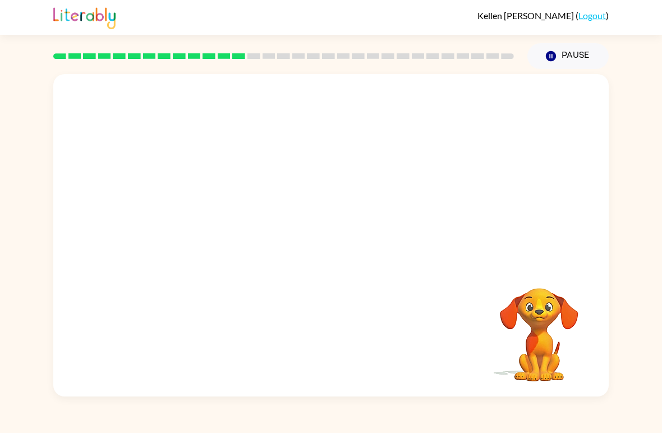
click at [361, 301] on div "Your browser must support playing .mp4 files to use Literably. Please try using…" at bounding box center [331, 235] width 556 height 322
click at [360, 305] on div "Your browser must support playing .mp4 files to use Literably. Please try using…" at bounding box center [331, 235] width 556 height 322
click at [348, 311] on div "Your browser must support playing .mp4 files to use Literably. Please try using…" at bounding box center [331, 235] width 556 height 322
click at [330, 322] on div at bounding box center [331, 339] width 533 height 93
click at [318, 326] on div at bounding box center [331, 339] width 533 height 93
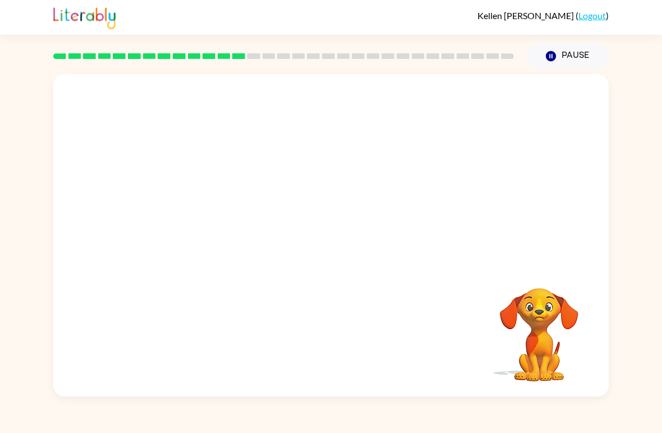
click at [318, 326] on div at bounding box center [331, 339] width 533 height 93
click at [311, 319] on div at bounding box center [331, 339] width 533 height 93
click at [310, 336] on div at bounding box center [331, 339] width 533 height 93
click at [284, 328] on div at bounding box center [331, 339] width 533 height 93
click at [274, 323] on div at bounding box center [331, 339] width 533 height 93
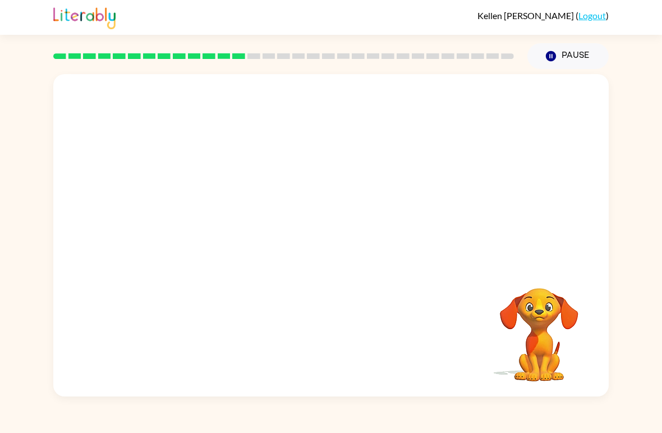
click at [275, 330] on div at bounding box center [331, 339] width 533 height 93
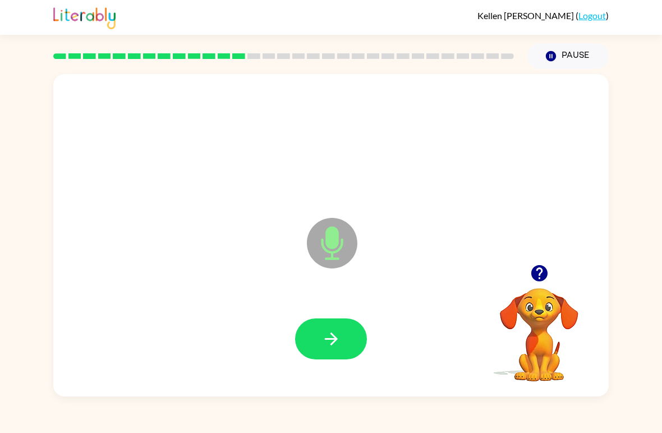
click at [285, 345] on div at bounding box center [331, 339] width 533 height 93
click at [281, 362] on div at bounding box center [331, 339] width 533 height 93
click at [349, 348] on button "button" at bounding box center [331, 338] width 72 height 41
click at [328, 331] on icon "button" at bounding box center [332, 339] width 20 height 20
click at [344, 351] on button "button" at bounding box center [331, 338] width 72 height 41
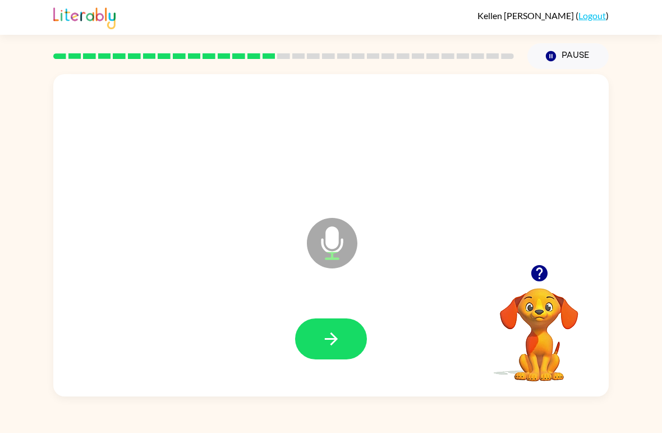
click at [323, 341] on icon "button" at bounding box center [332, 339] width 20 height 20
click at [298, 332] on button "button" at bounding box center [331, 338] width 72 height 41
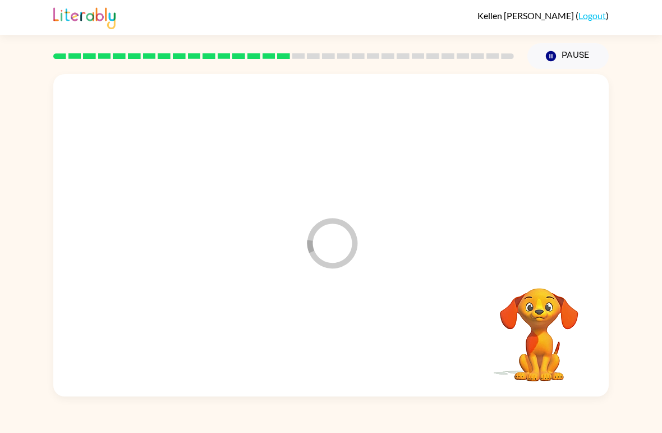
click at [359, 354] on div at bounding box center [331, 339] width 533 height 93
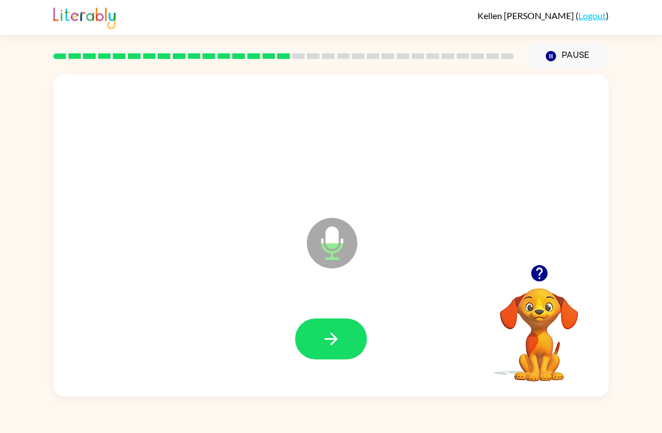
click at [349, 350] on button "button" at bounding box center [331, 338] width 72 height 41
click at [541, 275] on icon "button" at bounding box center [539, 273] width 16 height 16
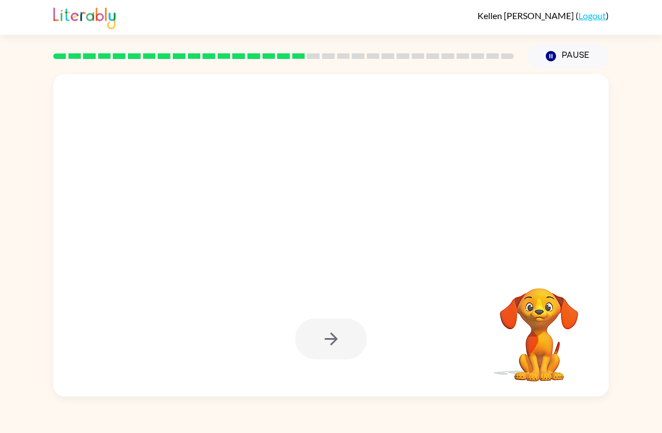
click at [334, 350] on div at bounding box center [331, 338] width 72 height 41
click at [346, 351] on div at bounding box center [331, 338] width 72 height 41
click at [335, 344] on div at bounding box center [331, 338] width 72 height 41
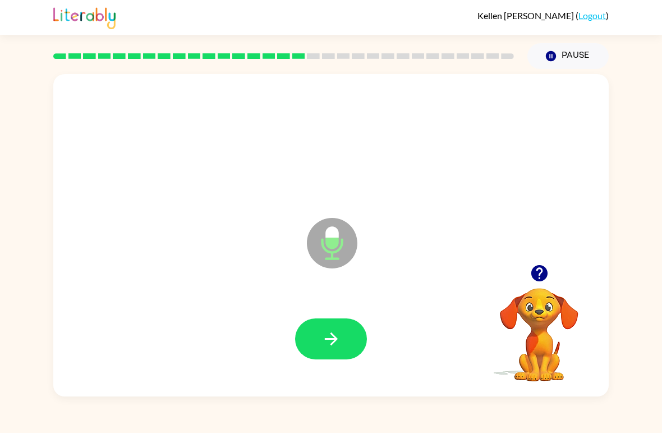
click at [550, 272] on button "button" at bounding box center [539, 273] width 29 height 29
click at [335, 338] on icon "button" at bounding box center [330, 338] width 13 height 13
click at [322, 336] on icon "button" at bounding box center [332, 339] width 20 height 20
click at [320, 337] on button "button" at bounding box center [331, 338] width 72 height 41
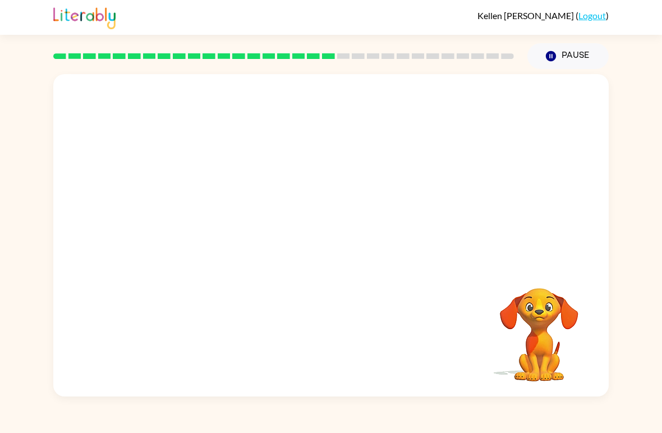
click at [514, 292] on video "Your browser must support playing .mp4 files to use Literably. Please try using…" at bounding box center [539, 327] width 112 height 112
click at [454, 331] on div at bounding box center [331, 339] width 533 height 93
click at [487, 286] on video "Your browser must support playing .mp4 files to use Literably. Please try using…" at bounding box center [539, 327] width 112 height 112
click at [384, 305] on div at bounding box center [331, 339] width 533 height 93
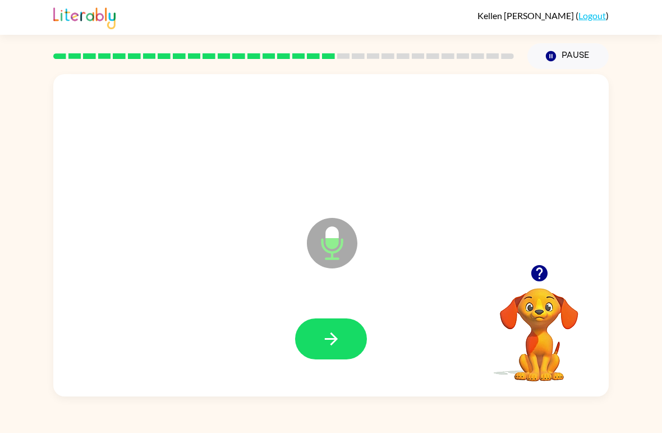
click at [337, 342] on icon "button" at bounding box center [332, 339] width 20 height 20
click at [322, 342] on icon "button" at bounding box center [332, 339] width 20 height 20
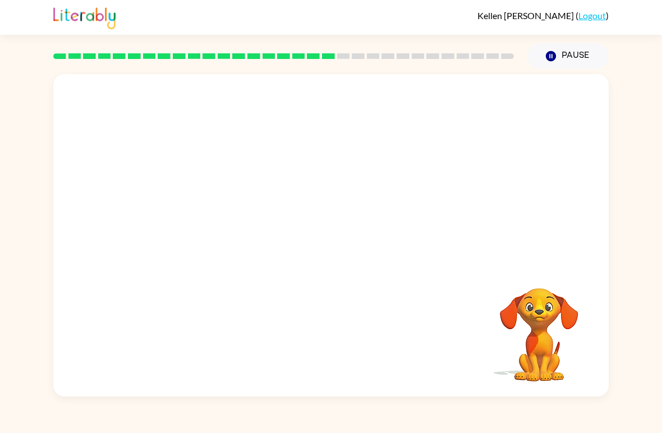
click at [348, 68] on div at bounding box center [284, 55] width 474 height 39
click at [341, 73] on div at bounding box center [284, 55] width 474 height 39
click at [386, 67] on div at bounding box center [284, 55] width 474 height 39
click at [437, 70] on div at bounding box center [284, 55] width 474 height 39
click at [463, 70] on div at bounding box center [284, 55] width 474 height 39
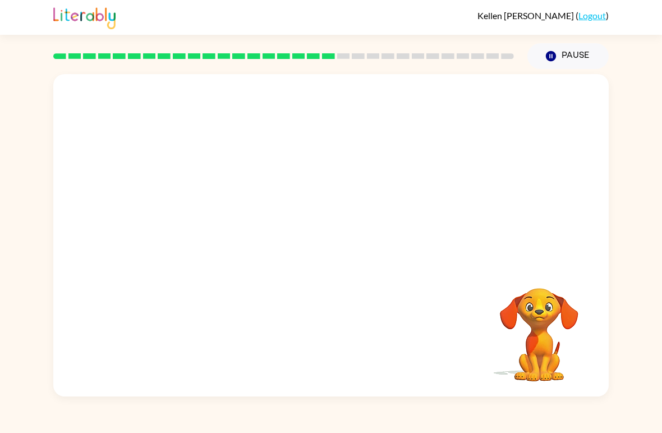
click at [490, 68] on div at bounding box center [284, 55] width 474 height 39
click at [504, 70] on div at bounding box center [284, 55] width 474 height 39
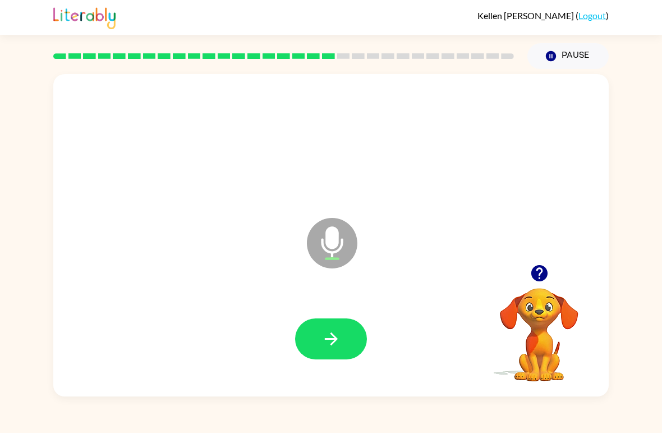
click at [346, 327] on button "button" at bounding box center [331, 338] width 72 height 41
click at [341, 321] on button "button" at bounding box center [331, 338] width 72 height 41
click at [335, 344] on icon "button" at bounding box center [332, 339] width 20 height 20
click at [344, 350] on button "button" at bounding box center [331, 338] width 72 height 41
click at [331, 349] on icon "button" at bounding box center [332, 339] width 20 height 20
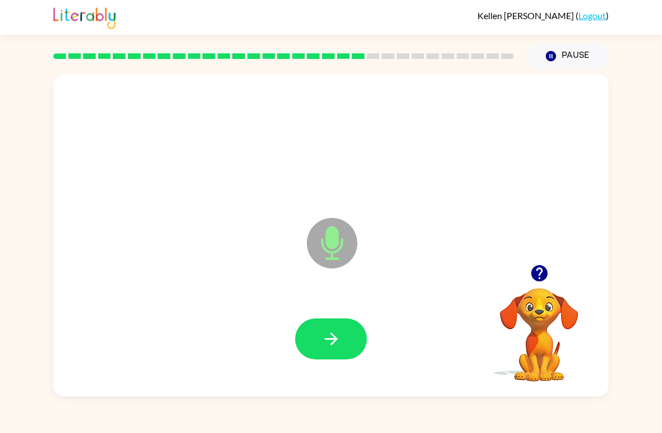
click at [342, 340] on button "button" at bounding box center [331, 338] width 72 height 41
click at [337, 332] on icon "button" at bounding box center [332, 339] width 20 height 20
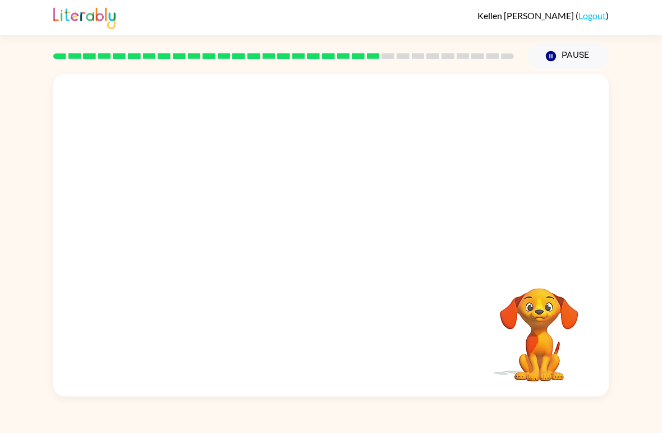
click at [392, 76] on div at bounding box center [331, 235] width 556 height 322
click at [428, 74] on div at bounding box center [284, 55] width 474 height 39
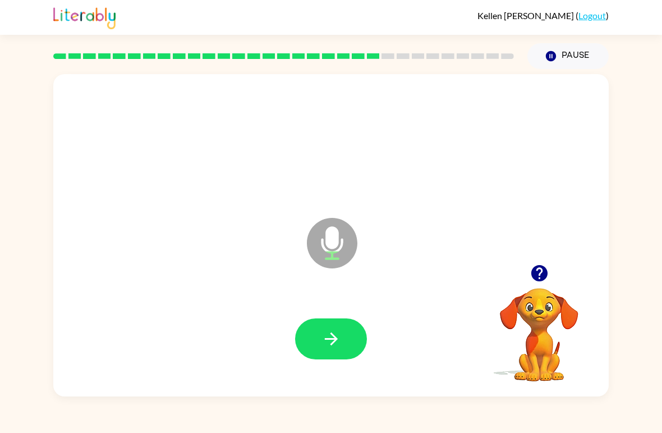
click at [462, 70] on div at bounding box center [284, 55] width 474 height 39
click at [354, 341] on button "button" at bounding box center [331, 338] width 72 height 41
click at [339, 359] on button "button" at bounding box center [331, 338] width 72 height 41
click at [342, 350] on button "button" at bounding box center [331, 338] width 72 height 41
click at [335, 342] on icon "button" at bounding box center [330, 338] width 13 height 13
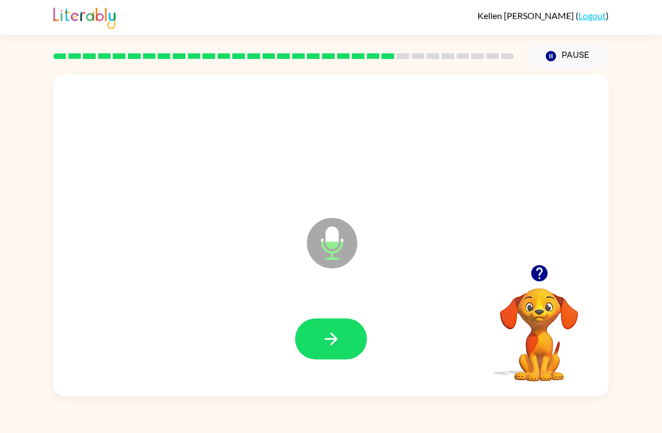
click at [335, 350] on button "button" at bounding box center [331, 338] width 72 height 41
click at [341, 339] on icon "button" at bounding box center [332, 339] width 20 height 20
click at [341, 346] on button "button" at bounding box center [331, 338] width 72 height 41
click at [331, 347] on icon "button" at bounding box center [332, 339] width 20 height 20
click at [339, 346] on icon "button" at bounding box center [332, 339] width 20 height 20
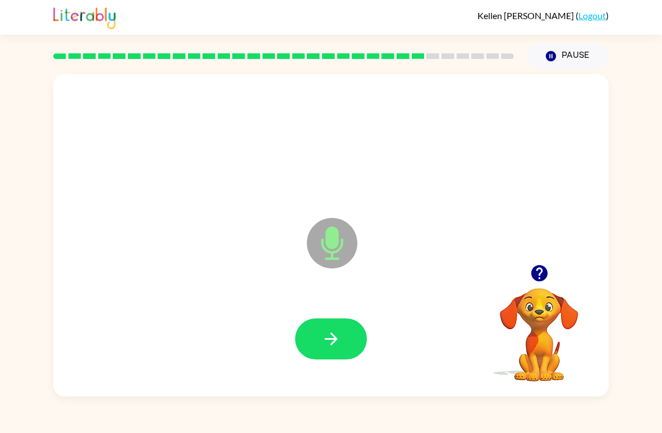
click at [324, 367] on div at bounding box center [331, 339] width 533 height 93
click at [396, 349] on div at bounding box center [331, 339] width 533 height 93
click at [345, 349] on button "button" at bounding box center [331, 338] width 72 height 41
click at [327, 338] on icon "button" at bounding box center [332, 339] width 20 height 20
click at [335, 335] on icon "button" at bounding box center [332, 339] width 20 height 20
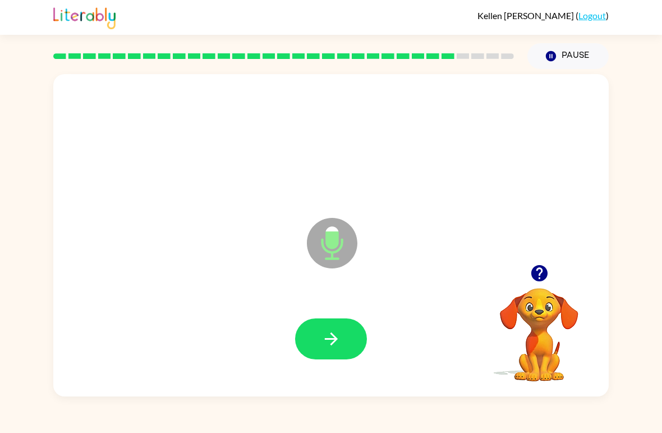
click at [346, 349] on button "button" at bounding box center [331, 338] width 72 height 41
click at [337, 350] on button "button" at bounding box center [331, 338] width 72 height 41
click at [345, 337] on button "button" at bounding box center [331, 338] width 72 height 41
click at [334, 351] on button "button" at bounding box center [331, 338] width 72 height 41
click at [347, 337] on button "button" at bounding box center [331, 338] width 72 height 41
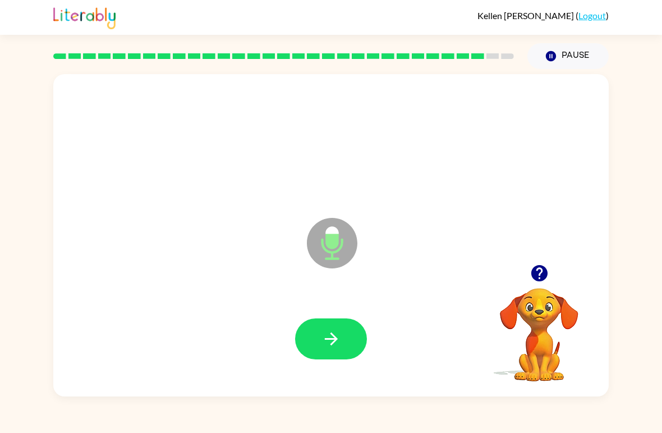
click at [338, 337] on icon "button" at bounding box center [332, 339] width 20 height 20
click at [342, 341] on button "button" at bounding box center [331, 338] width 72 height 41
click at [337, 335] on icon "button" at bounding box center [332, 339] width 20 height 20
click at [334, 352] on button "button" at bounding box center [331, 338] width 72 height 41
